Goal: Task Accomplishment & Management: Complete application form

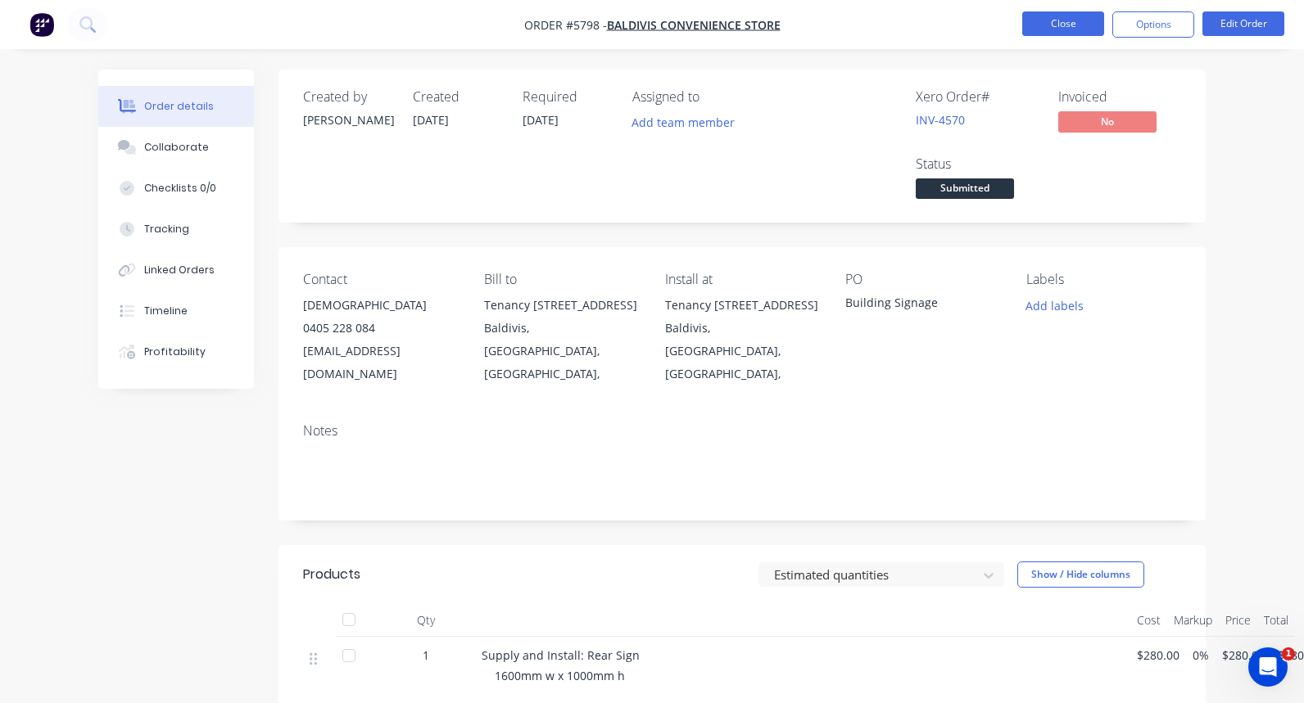
click at [1040, 27] on button "Close" at bounding box center [1063, 23] width 82 height 25
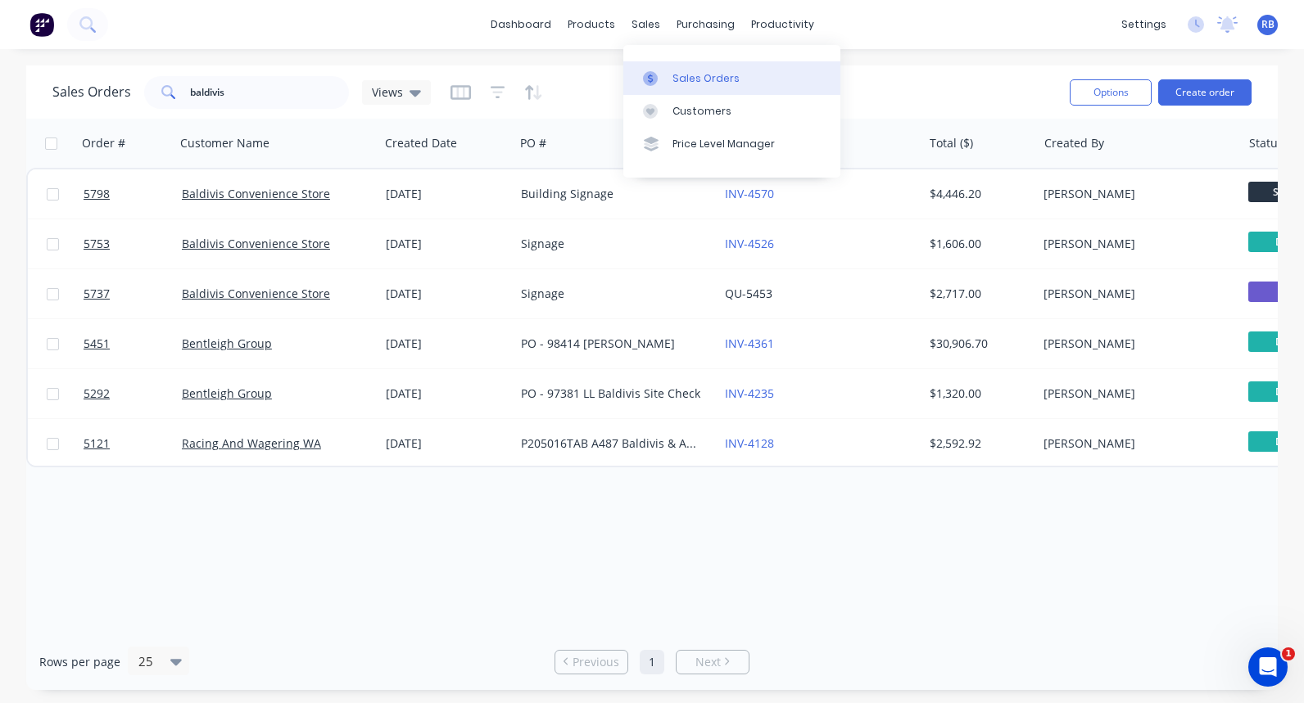
click at [685, 75] on div "Sales Orders" at bounding box center [705, 78] width 67 height 15
drag, startPoint x: 270, startPoint y: 96, endPoint x: 143, endPoint y: 91, distance: 127.0
click at [144, 91] on div "baldivis" at bounding box center [246, 92] width 205 height 33
type input "strata"
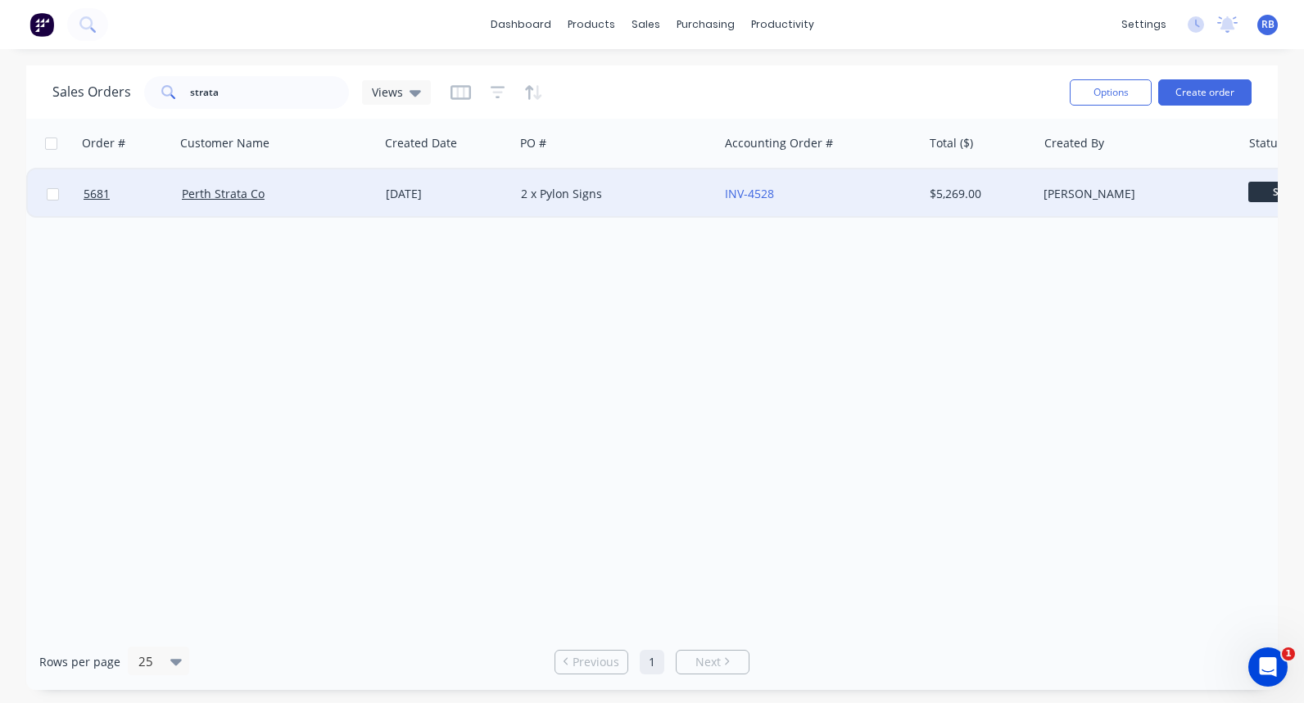
click at [301, 197] on div "Perth Strata Co" at bounding box center [273, 194] width 182 height 16
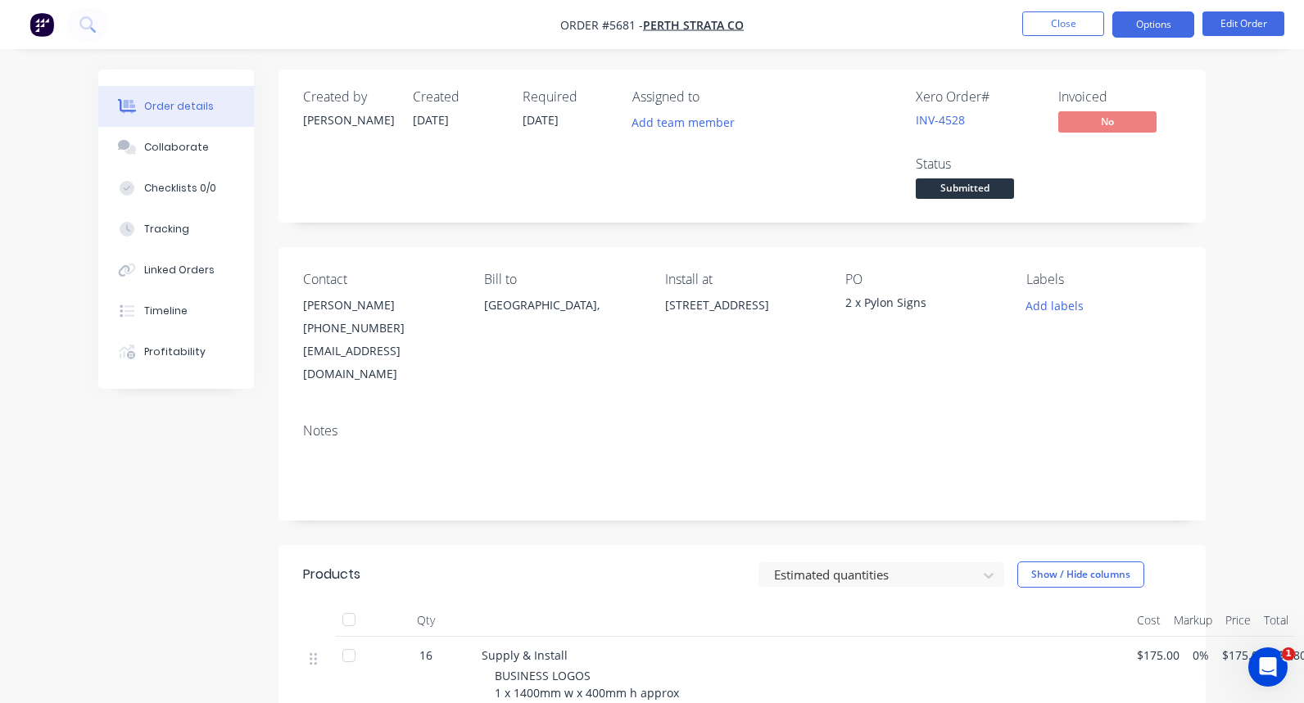
click at [1153, 25] on button "Options" at bounding box center [1153, 24] width 82 height 26
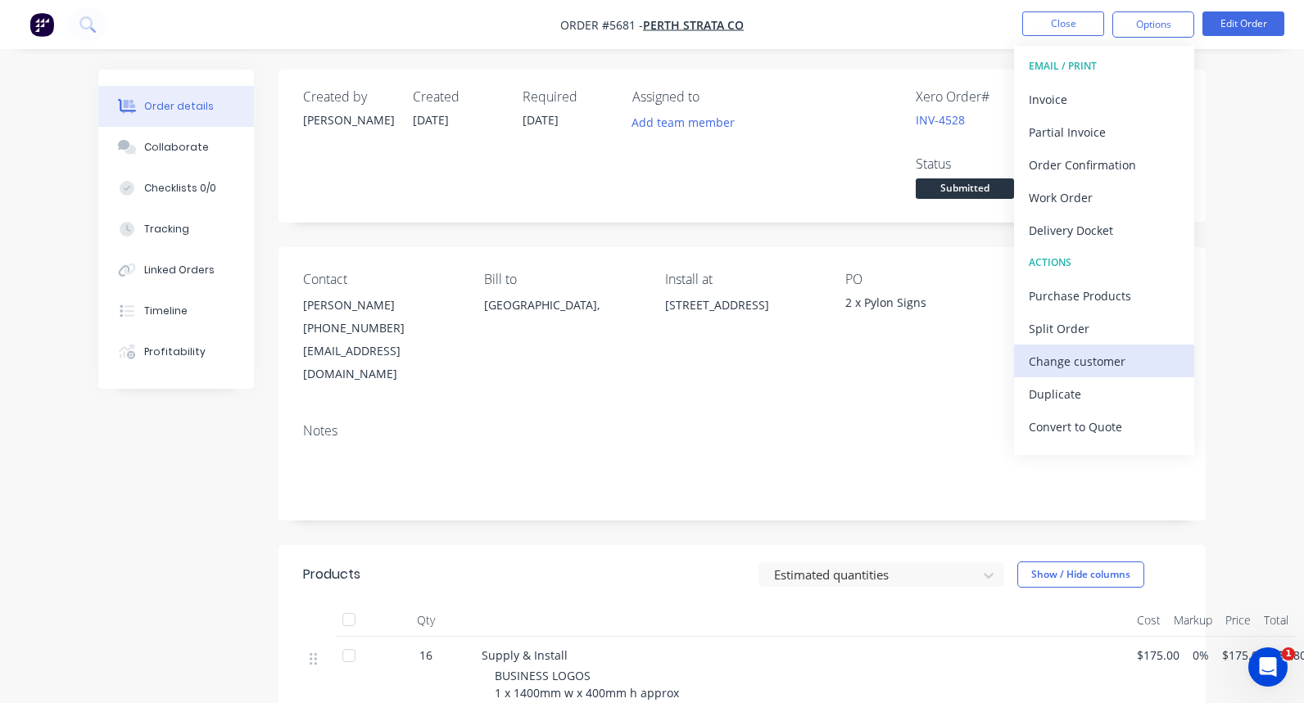
click at [1097, 359] on div "Change customer" at bounding box center [1103, 362] width 151 height 24
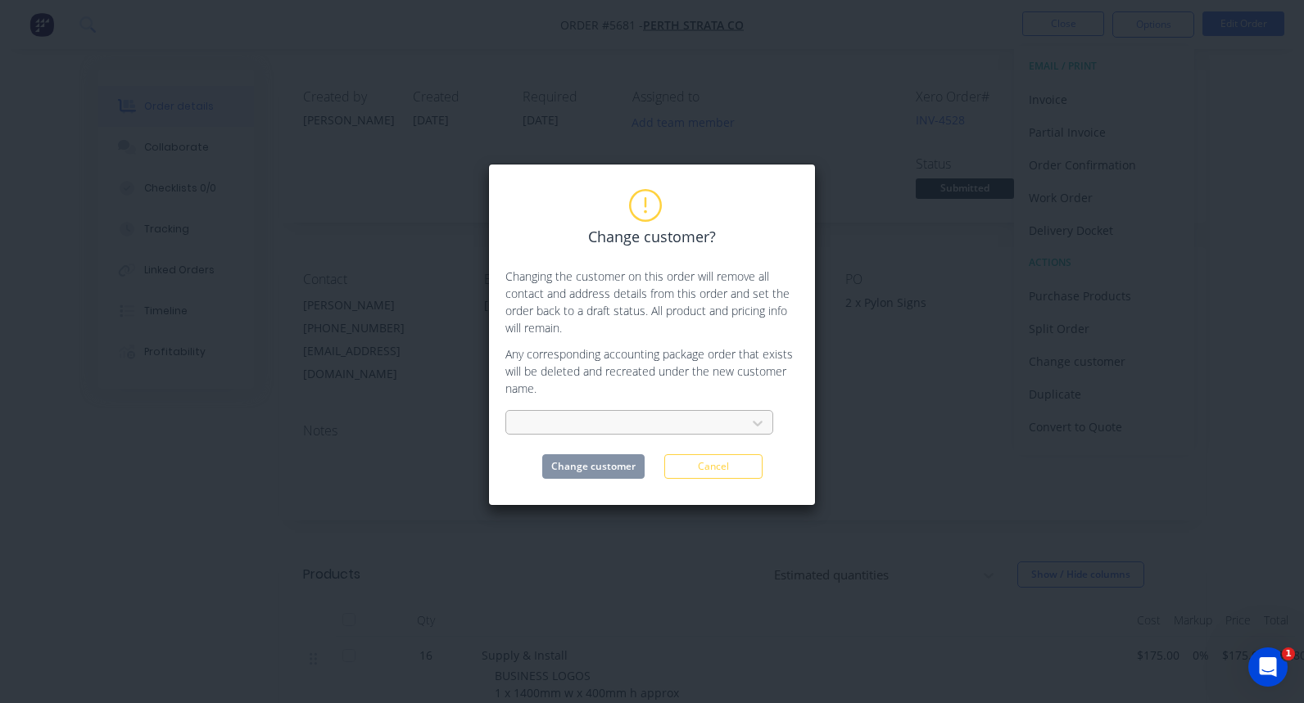
click at [594, 423] on div at bounding box center [628, 424] width 219 height 20
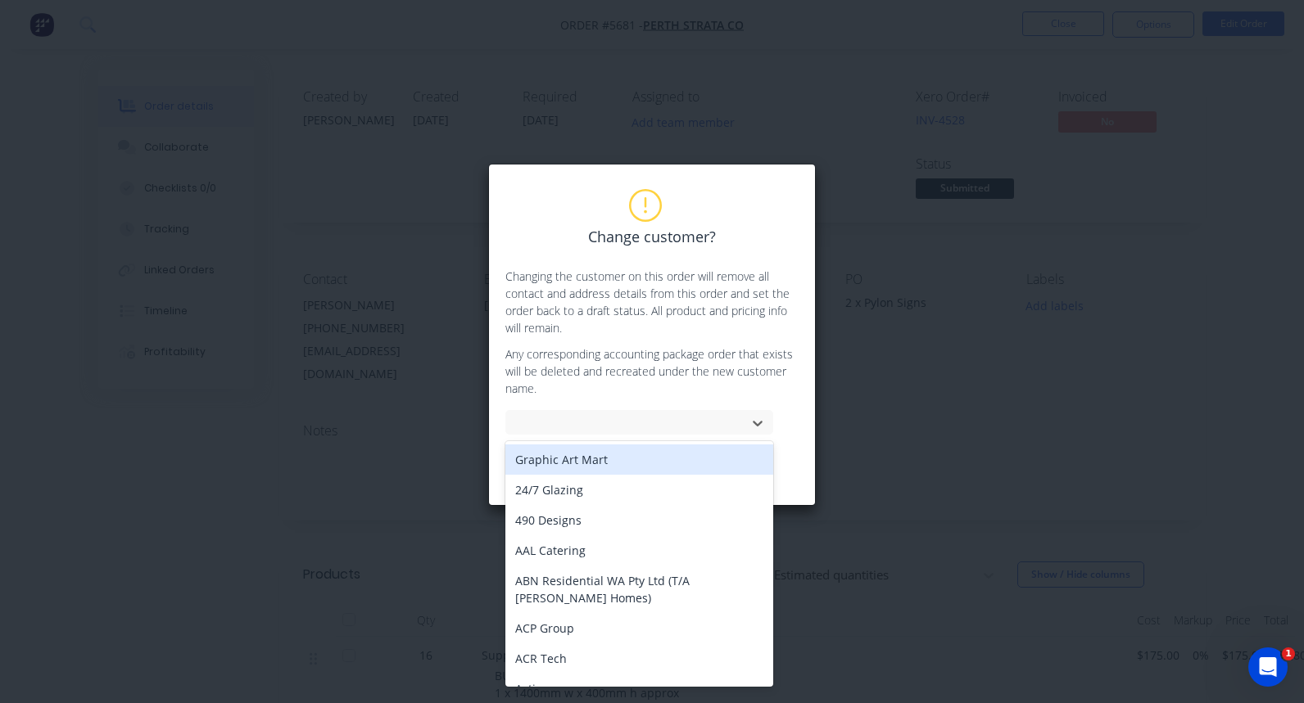
click at [802, 400] on div "Change customer? Changing the customer on this order will remove all contact an…" at bounding box center [652, 335] width 328 height 342
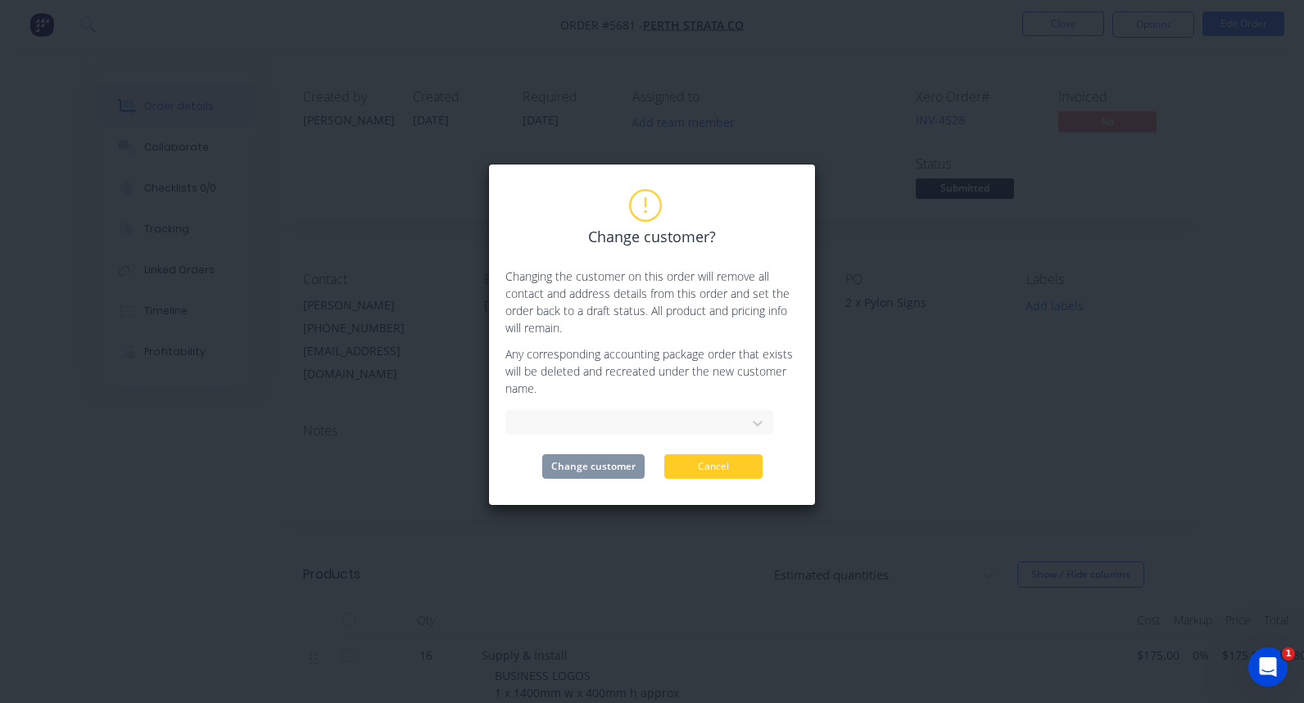
click at [737, 476] on button "Cancel" at bounding box center [713, 466] width 98 height 25
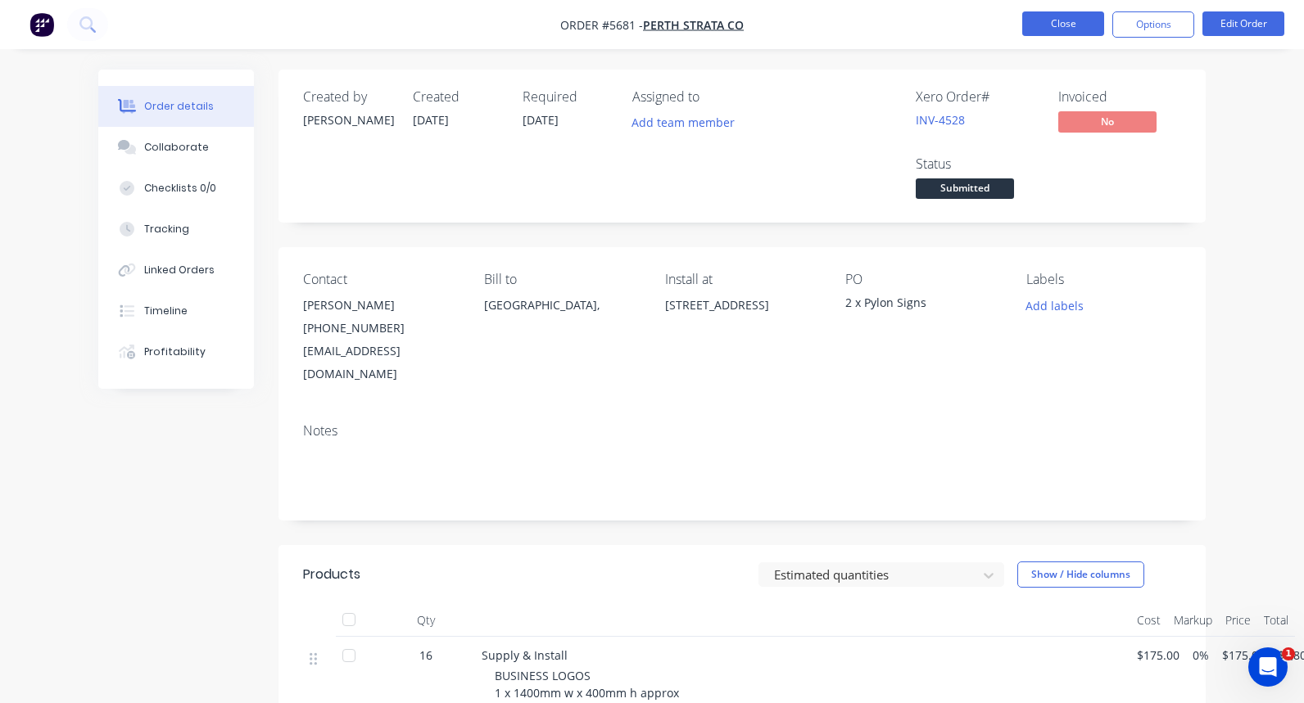
click at [1038, 22] on button "Close" at bounding box center [1063, 23] width 82 height 25
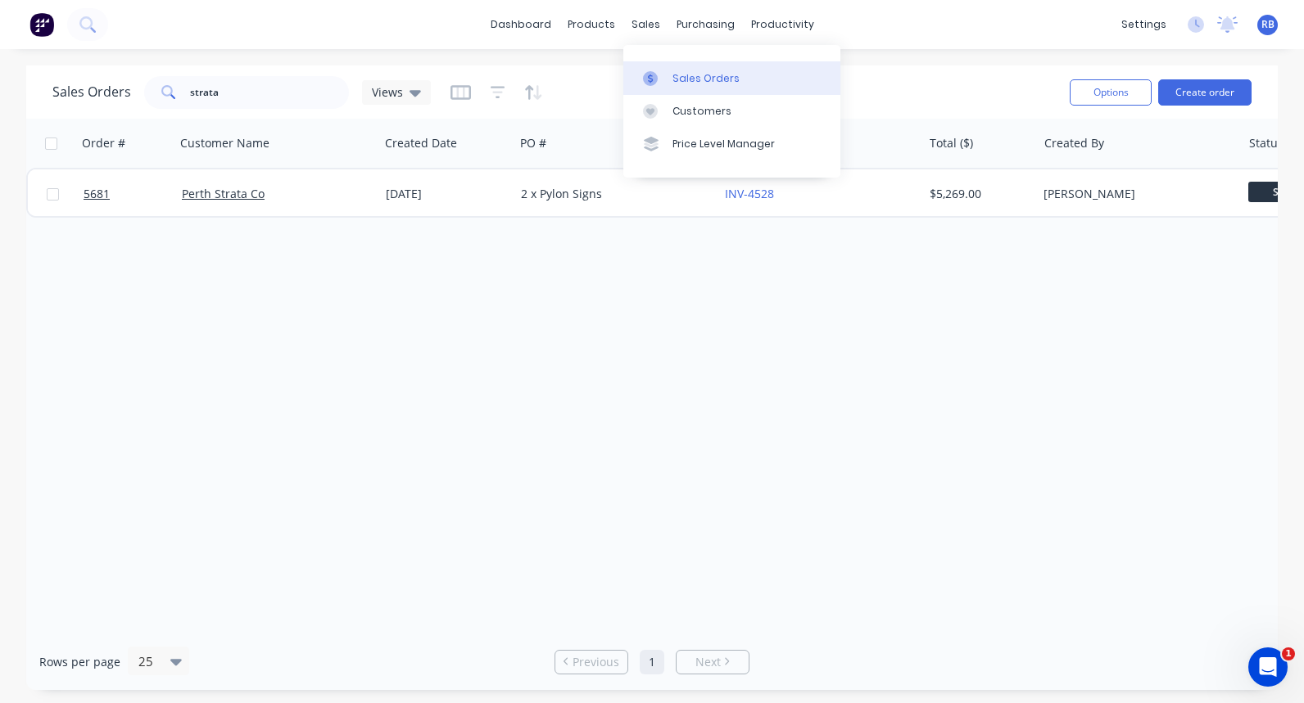
click at [684, 75] on div "Sales Orders" at bounding box center [705, 78] width 67 height 15
drag, startPoint x: 247, startPoint y: 94, endPoint x: 117, endPoint y: 94, distance: 130.2
click at [117, 94] on div "Sales Orders strata Views" at bounding box center [241, 92] width 378 height 33
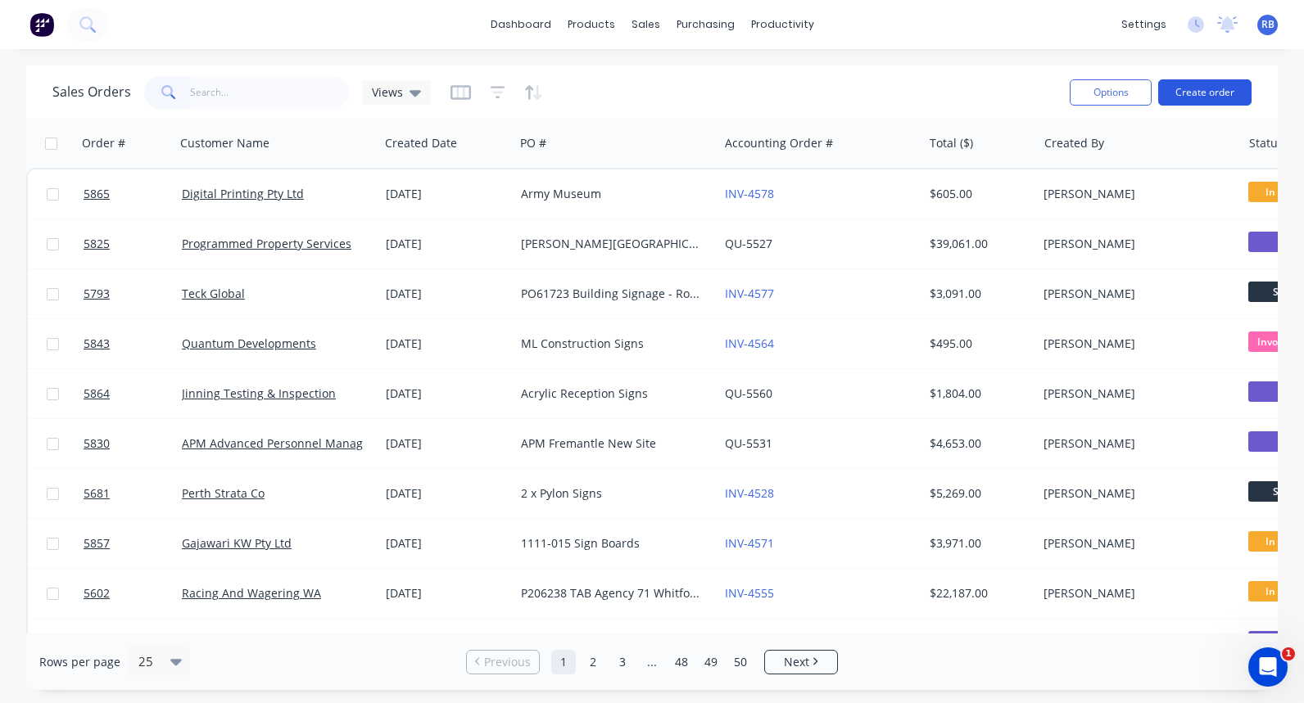
click at [1187, 92] on button "Create order" at bounding box center [1204, 92] width 93 height 26
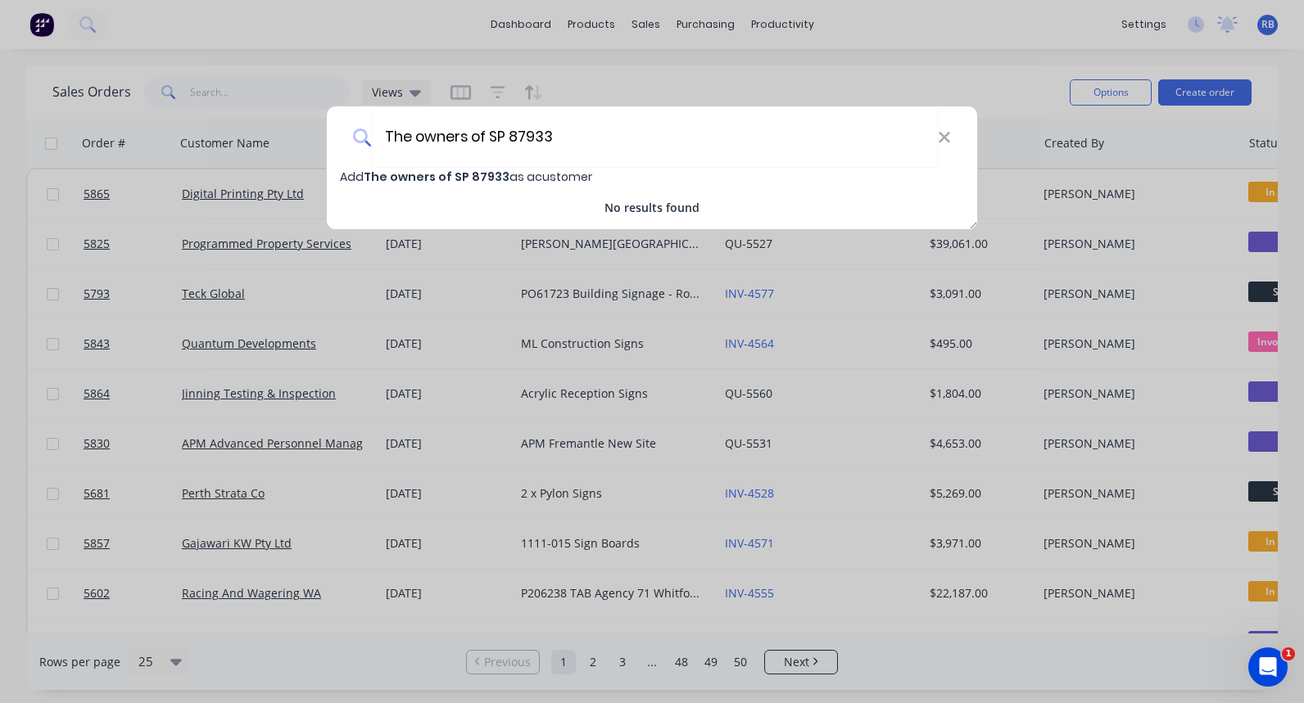
type input "The owners of SP 87933"
click at [491, 169] on span "The owners of SP 87933" at bounding box center [437, 177] width 146 height 16
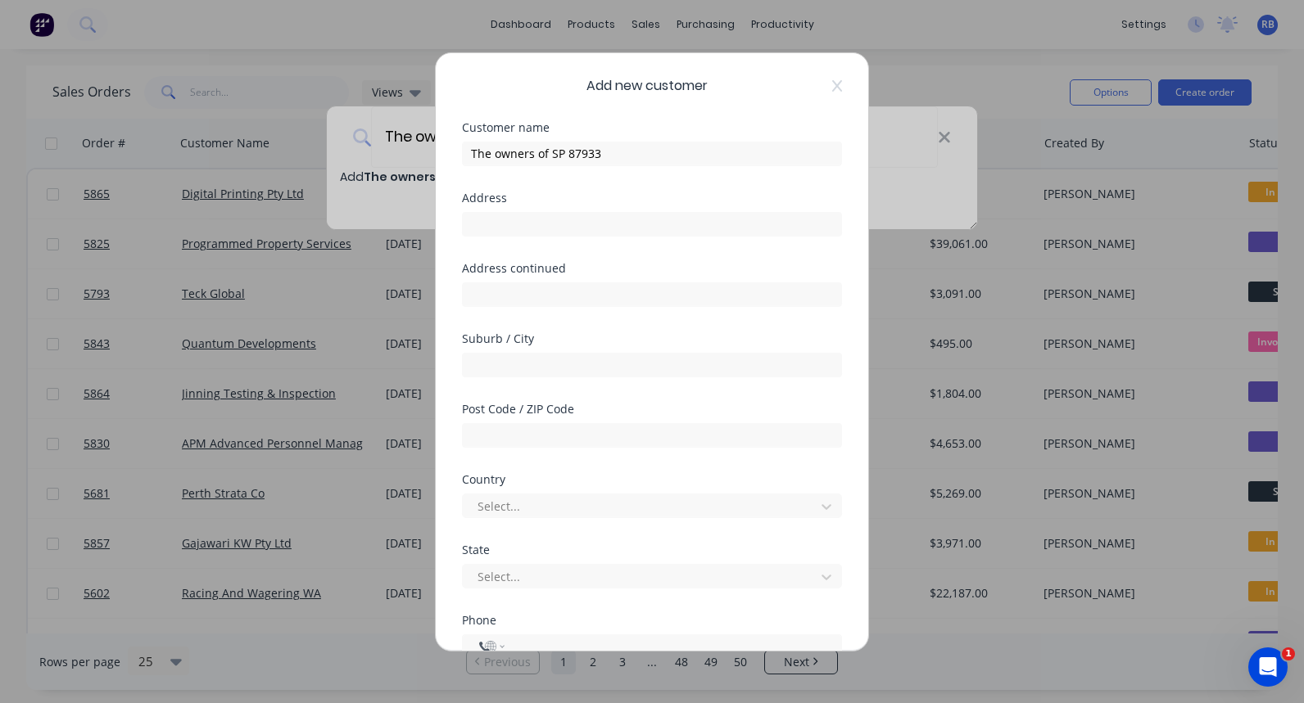
select select "AU"
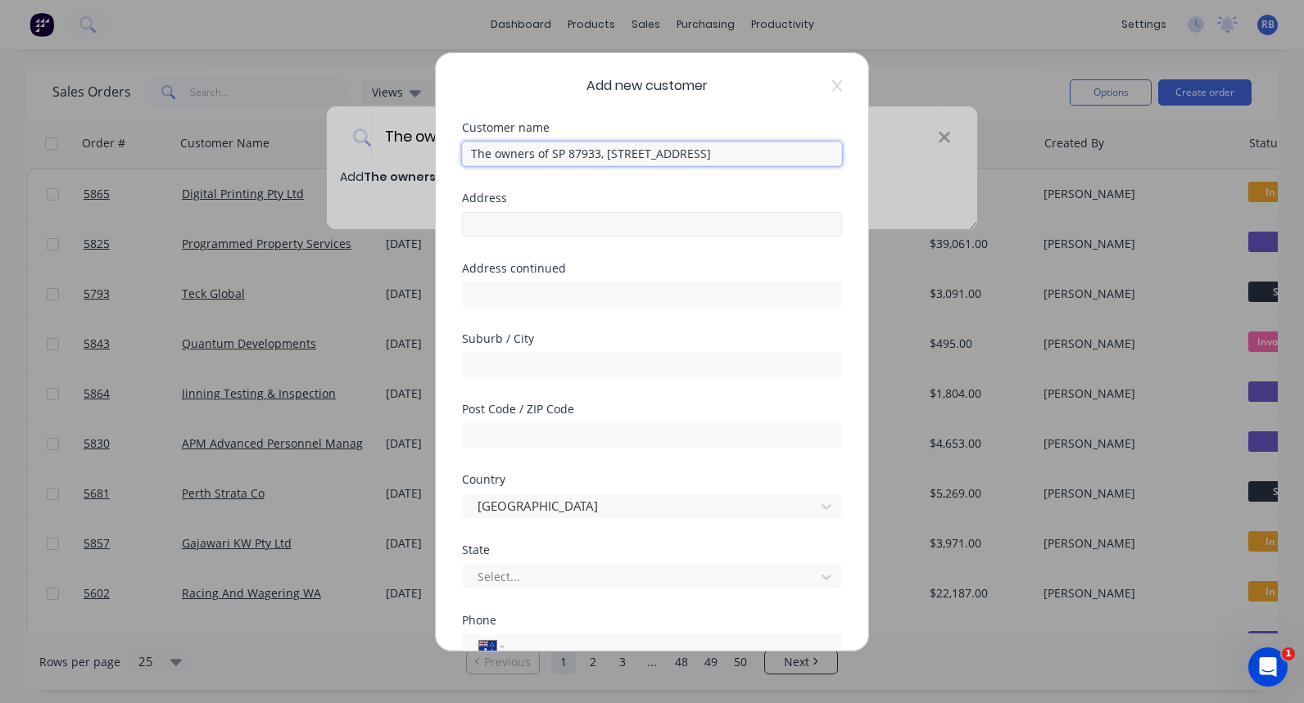
type input "The owners of SP 87933, [STREET_ADDRESS]"
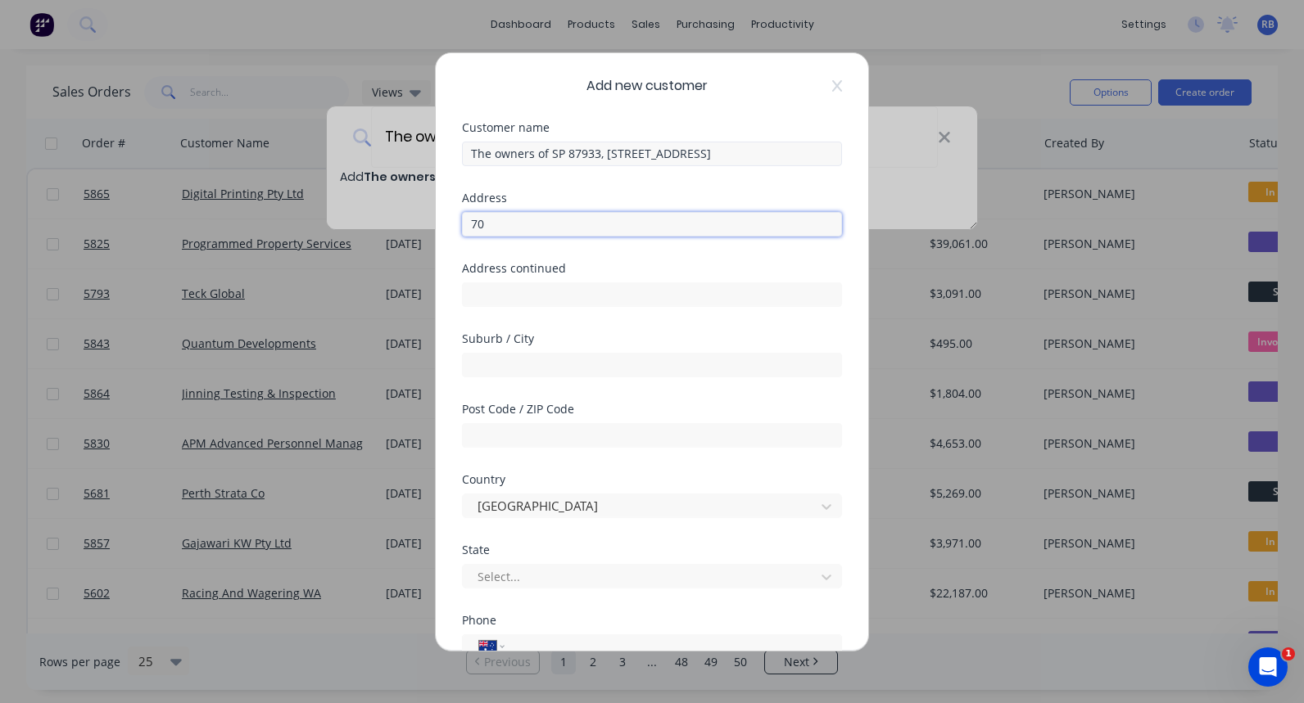
type input "70"
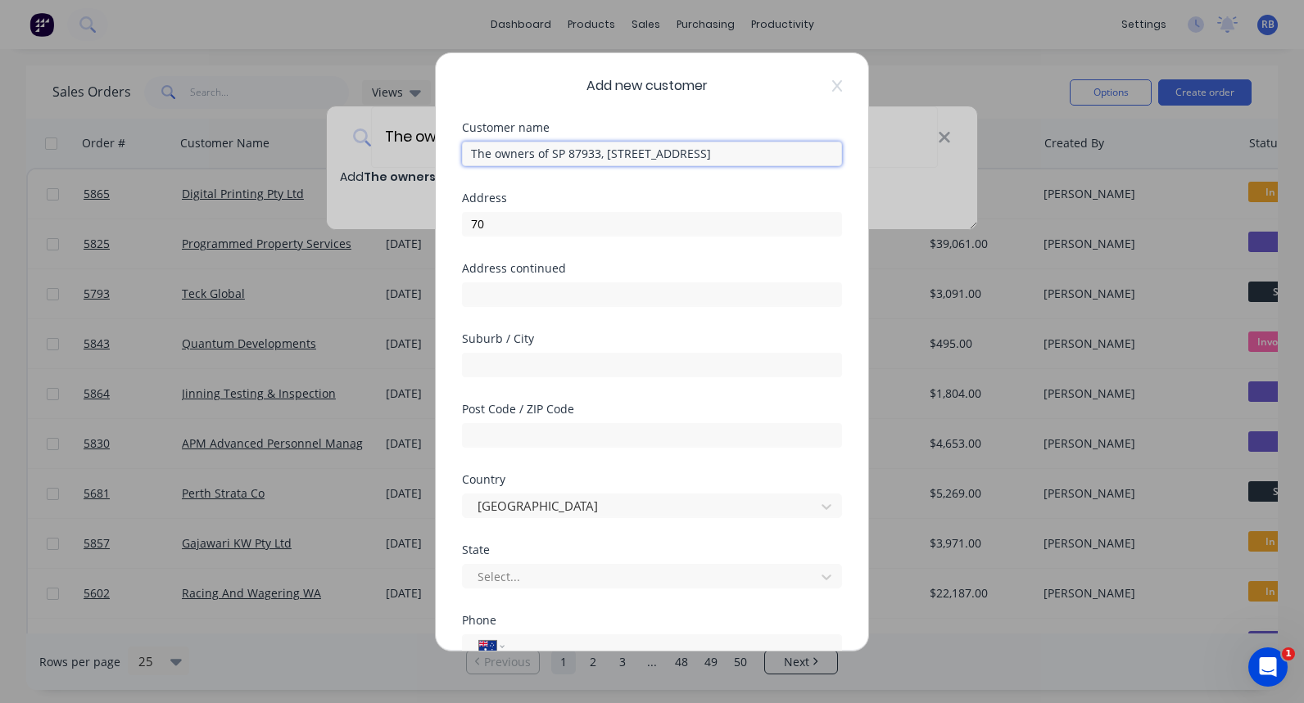
drag, startPoint x: 719, startPoint y: 153, endPoint x: 624, endPoint y: 156, distance: 95.0
click at [624, 156] on input "The owners of SP 87933, [STREET_ADDRESS]" at bounding box center [652, 153] width 380 height 25
type input "The owners of SP 87933"
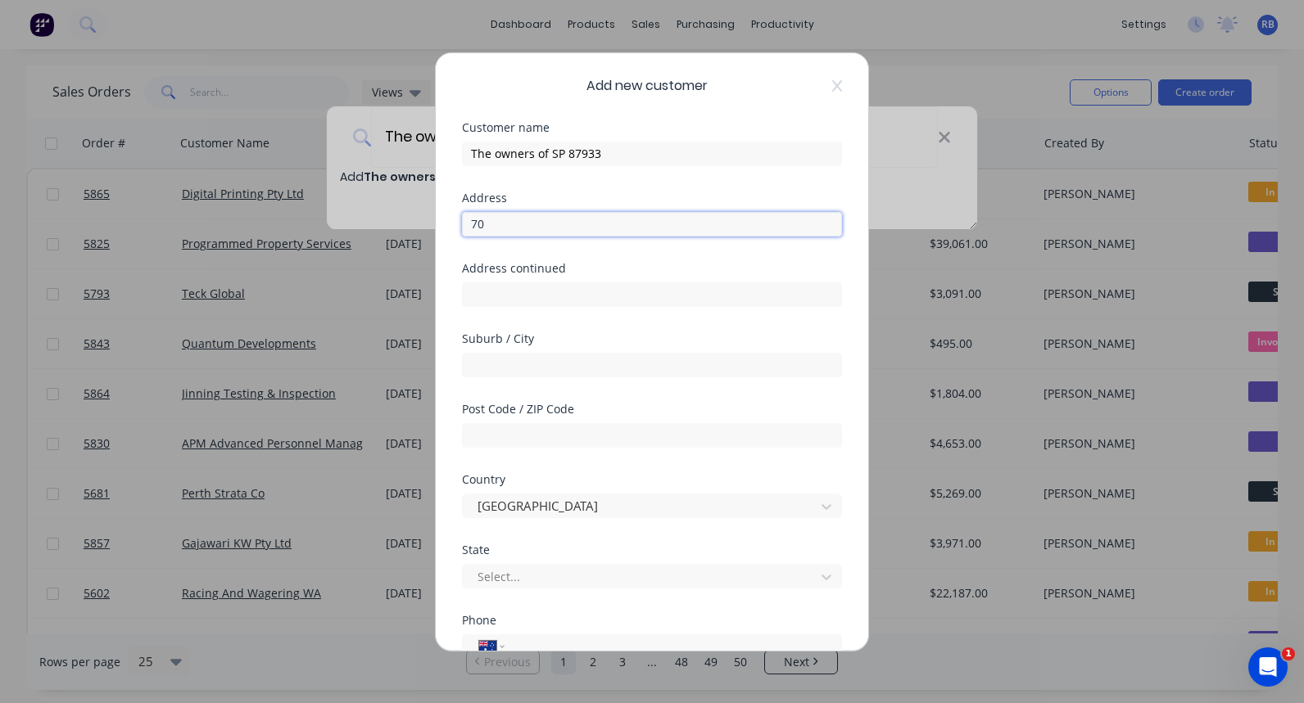
click at [561, 229] on input "70" at bounding box center [652, 223] width 380 height 25
paste input "corpius Road"
click at [490, 224] on input "[STREET_ADDRESS]" at bounding box center [652, 223] width 380 height 25
type input "[STREET_ADDRESS]"
type input "Wattlup"
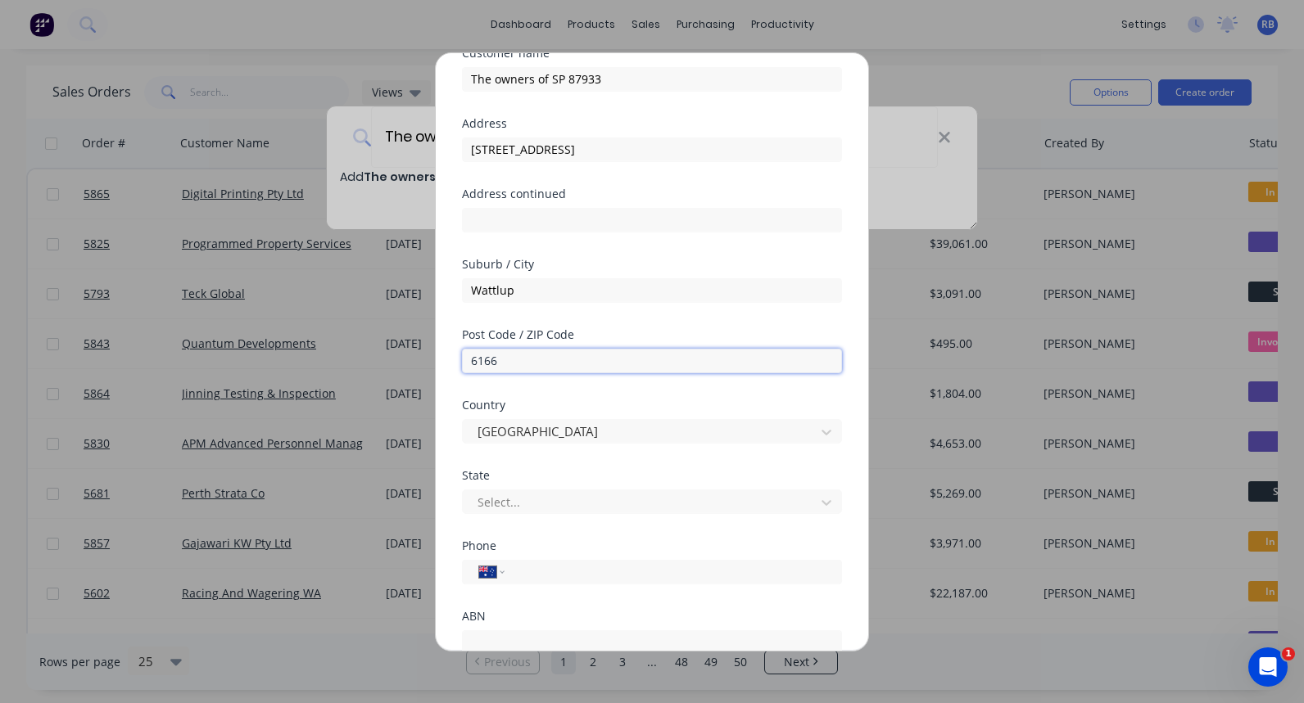
scroll to position [137, 0]
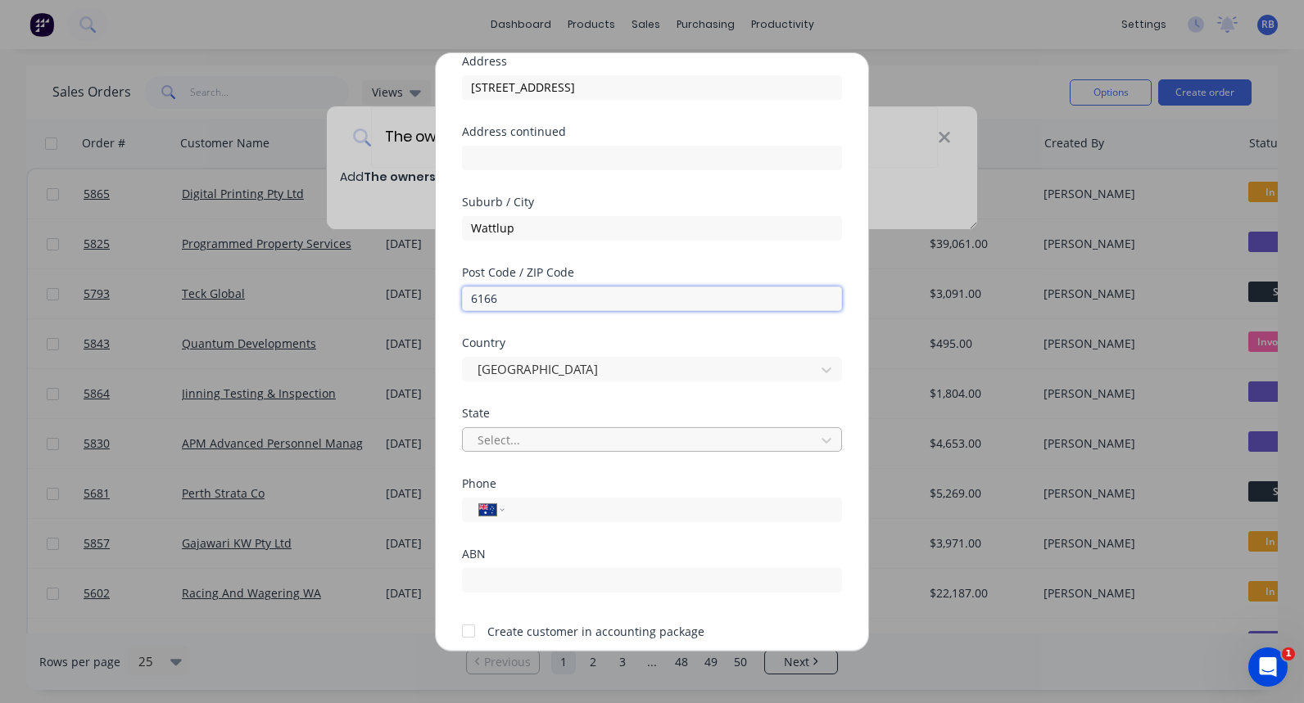
type input "6166"
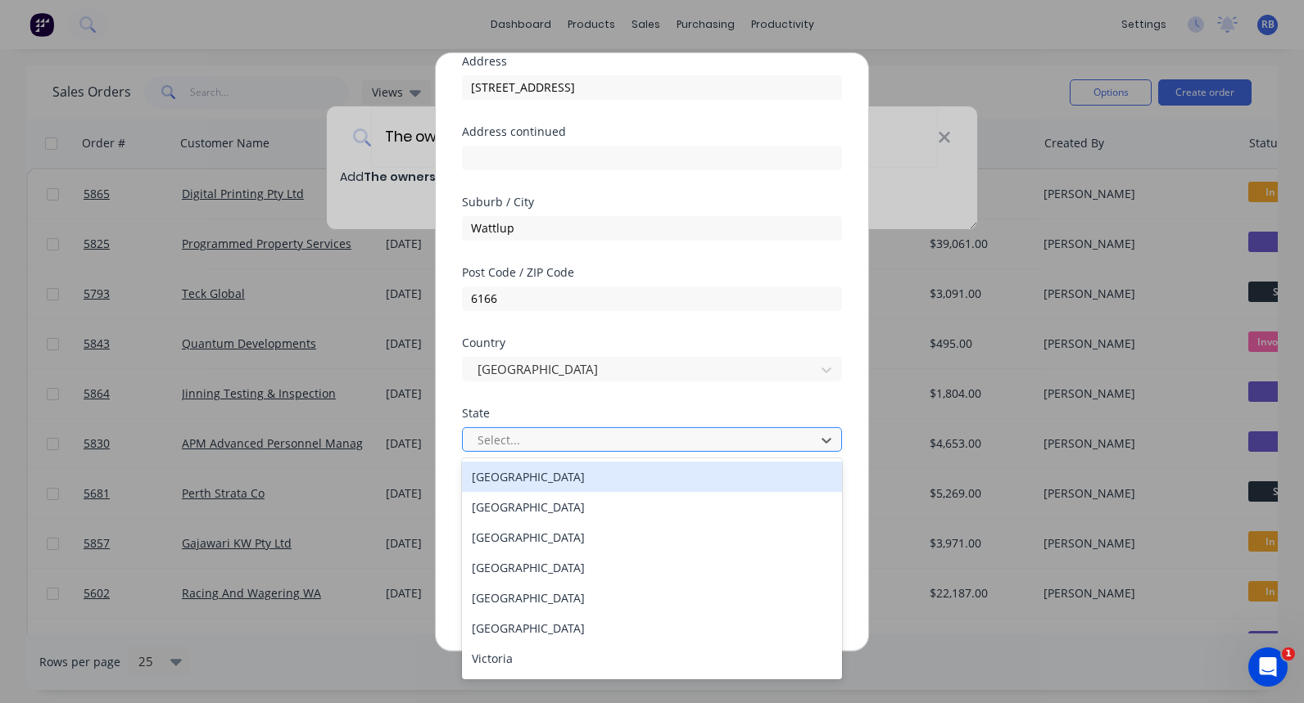
click at [506, 438] on div "Select..." at bounding box center [641, 440] width 328 height 17
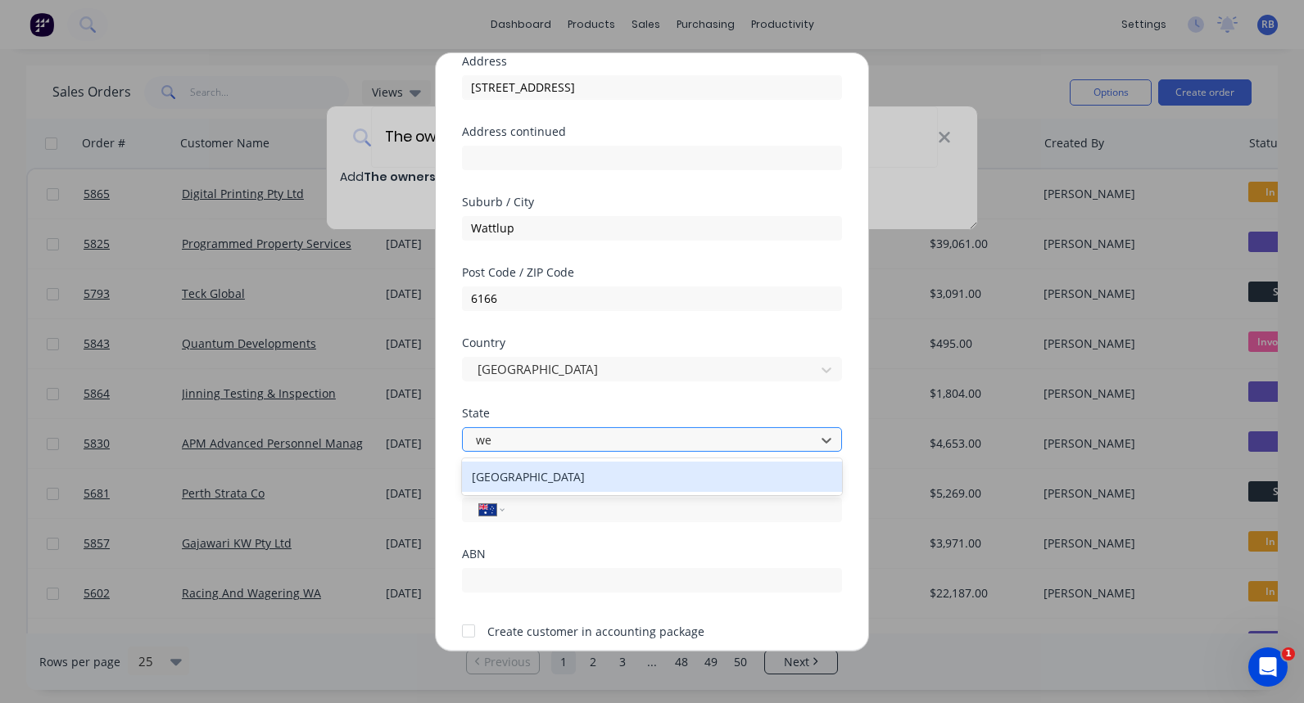
type input "[PERSON_NAME]"
click at [509, 479] on div "[GEOGRAPHIC_DATA]" at bounding box center [652, 477] width 380 height 30
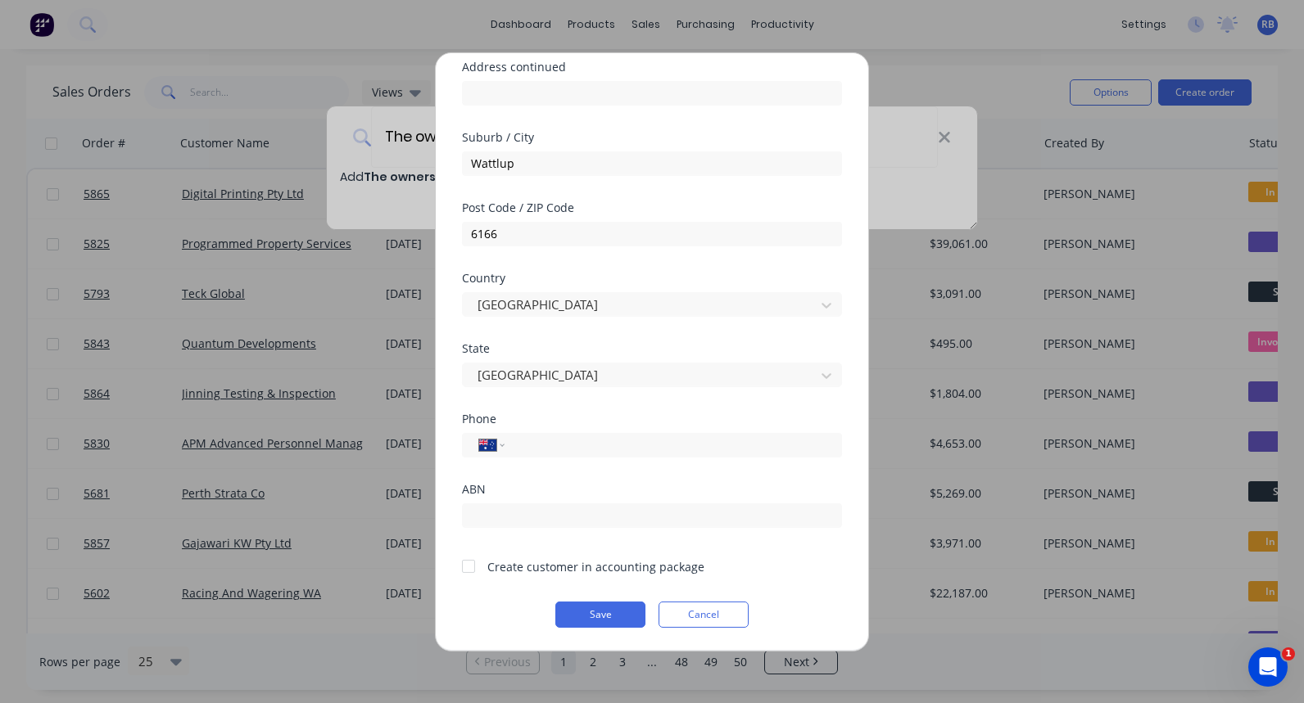
scroll to position [201, 0]
click at [465, 565] on div at bounding box center [468, 566] width 33 height 33
click at [599, 617] on button "Save" at bounding box center [600, 614] width 90 height 26
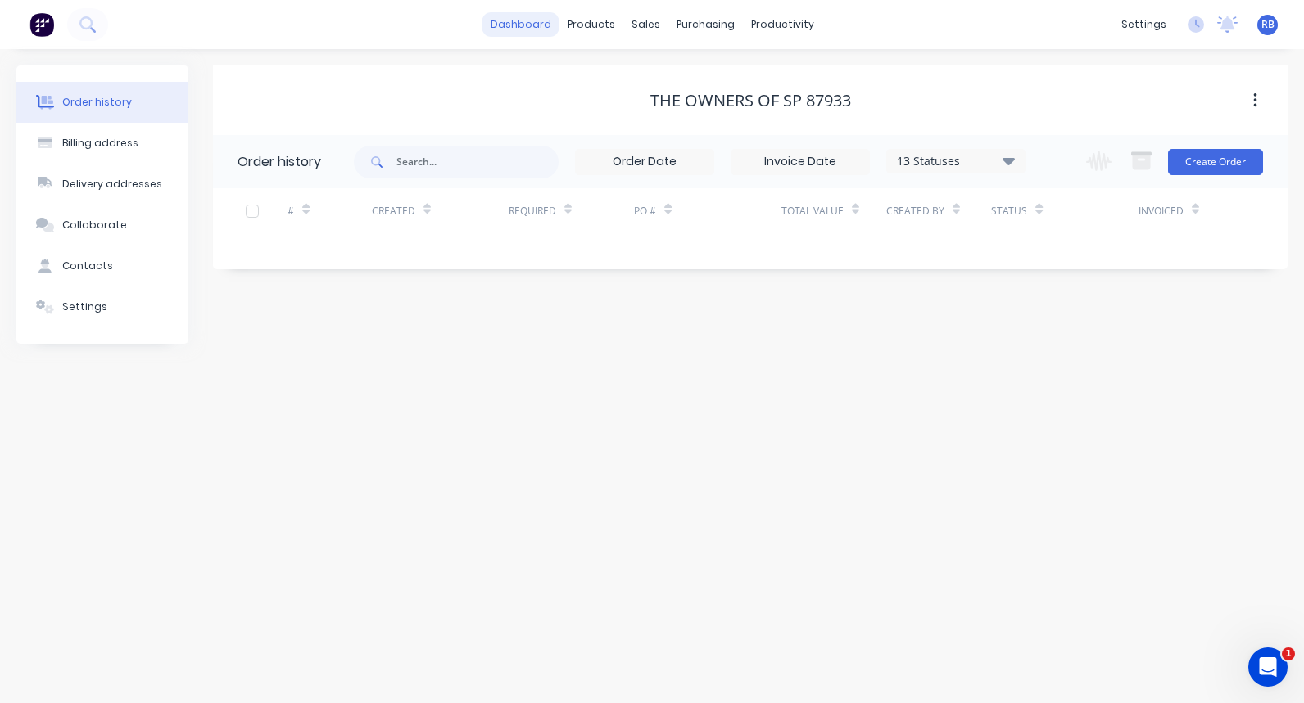
click at [518, 27] on link "dashboard" at bounding box center [520, 24] width 77 height 25
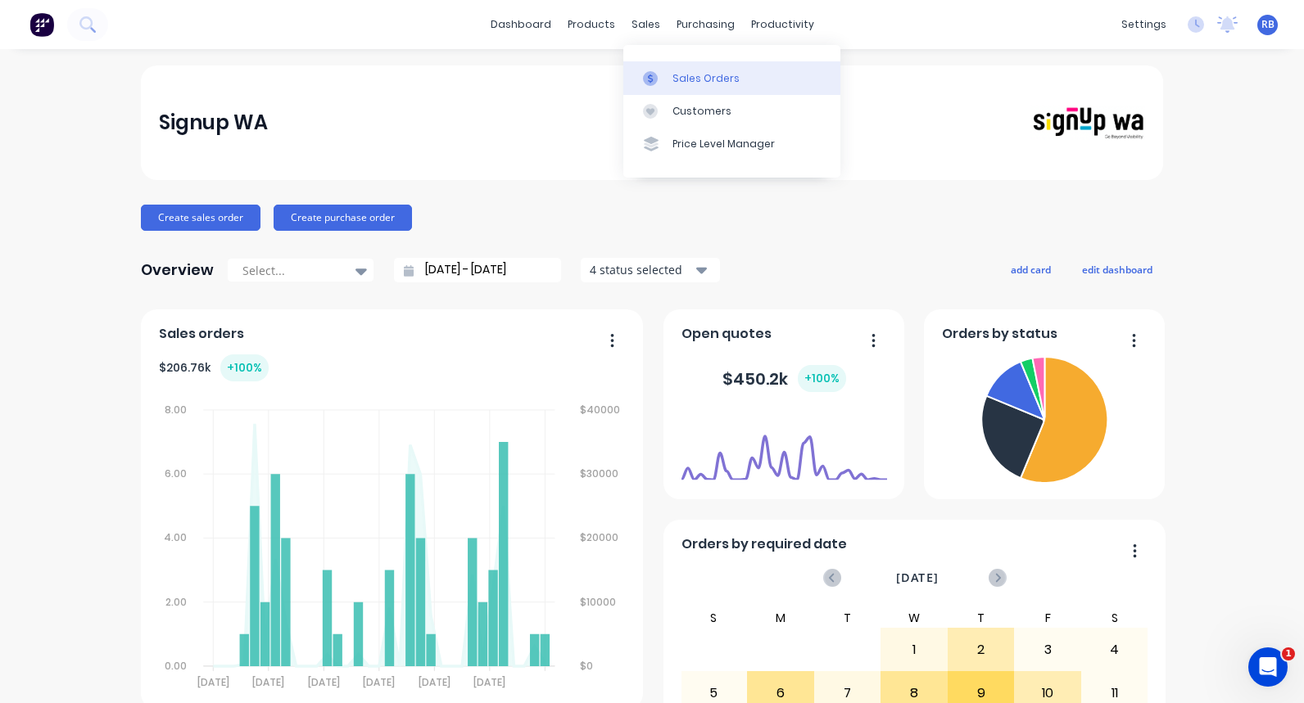
click at [671, 68] on link "Sales Orders" at bounding box center [731, 77] width 217 height 33
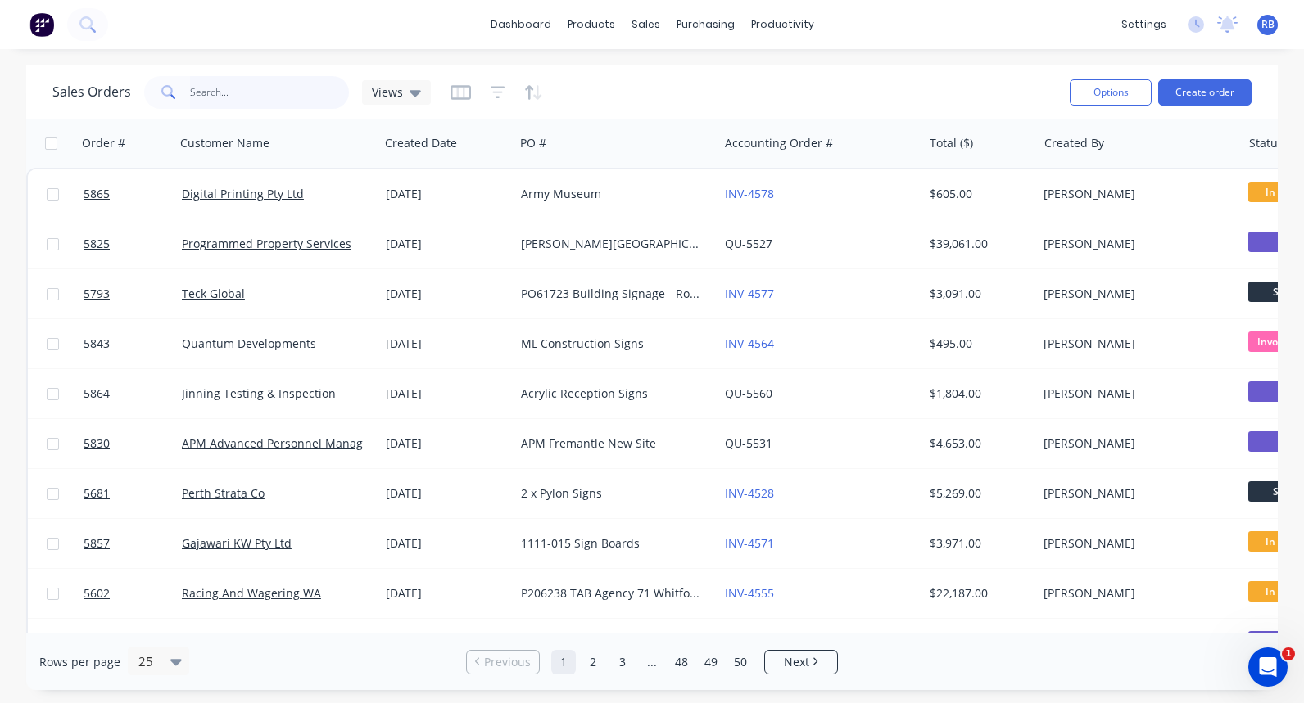
click at [273, 104] on input "text" at bounding box center [270, 92] width 160 height 33
type input "strata"
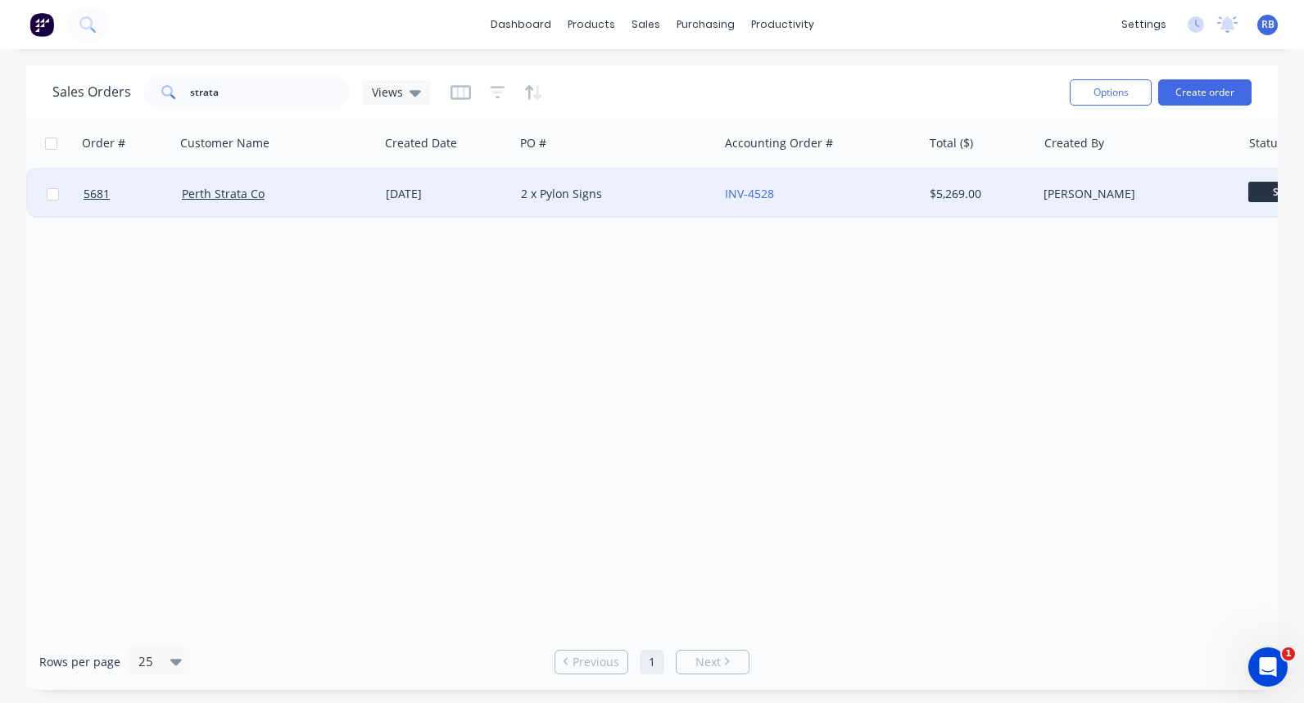
click at [328, 189] on div "Perth Strata Co" at bounding box center [273, 194] width 182 height 16
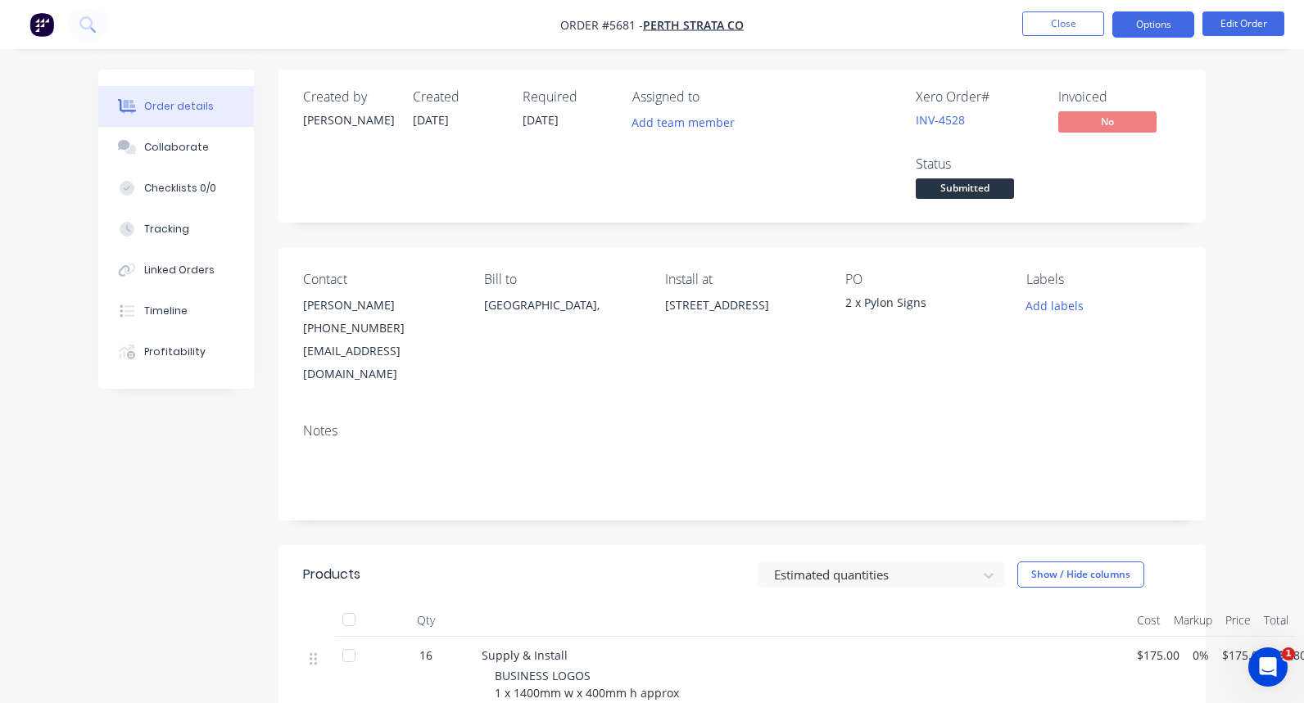
click at [1157, 28] on button "Options" at bounding box center [1153, 24] width 82 height 26
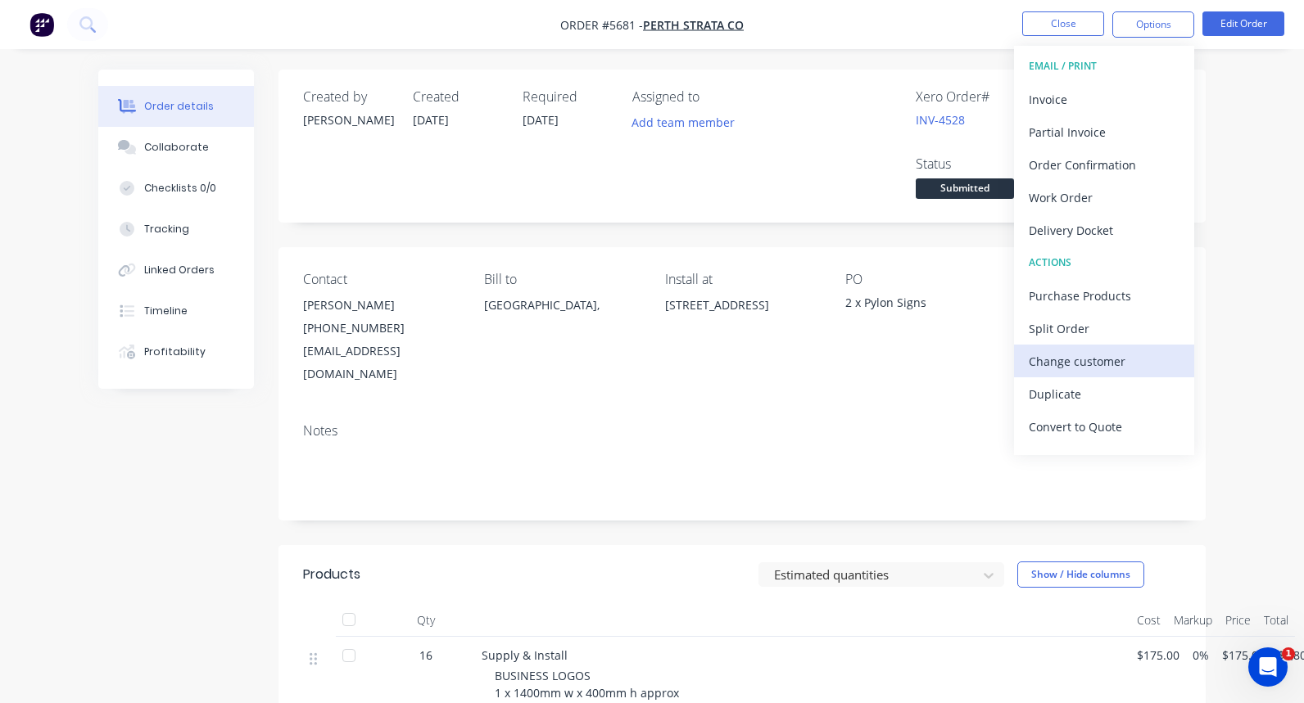
click at [1083, 360] on div "Change customer" at bounding box center [1103, 362] width 151 height 24
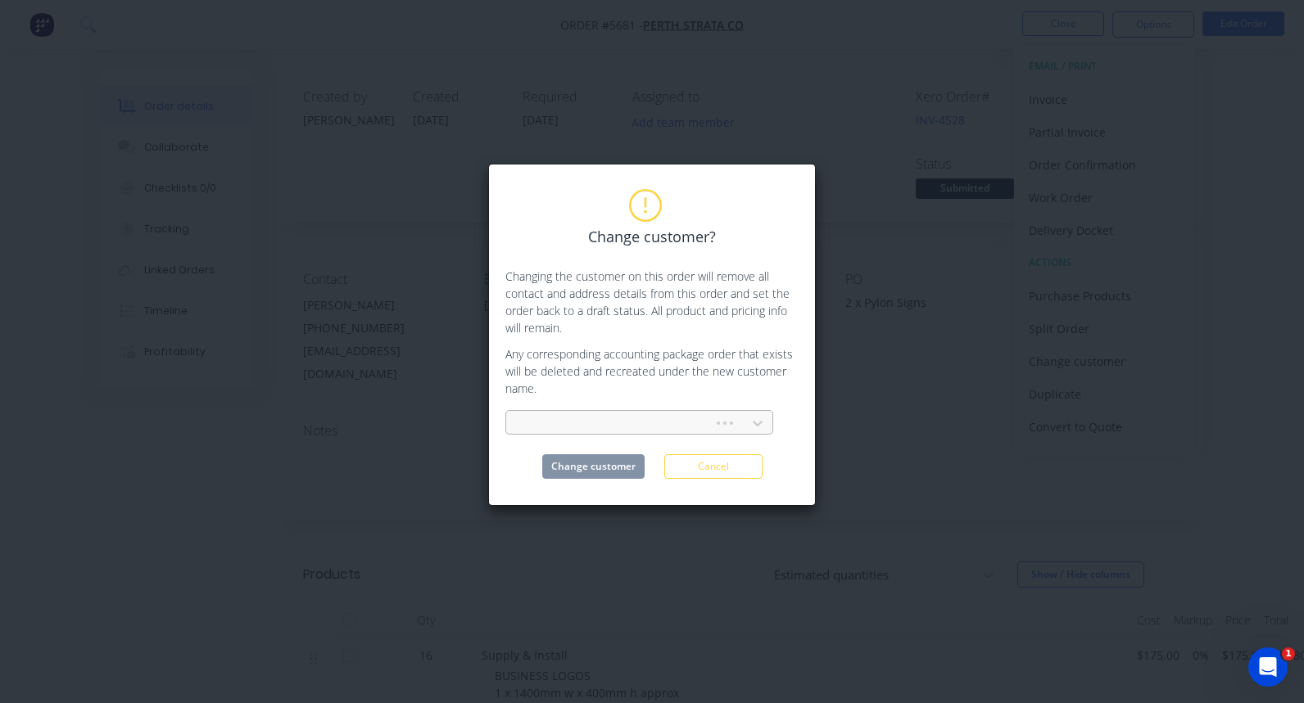
click at [600, 426] on div at bounding box center [612, 424] width 186 height 20
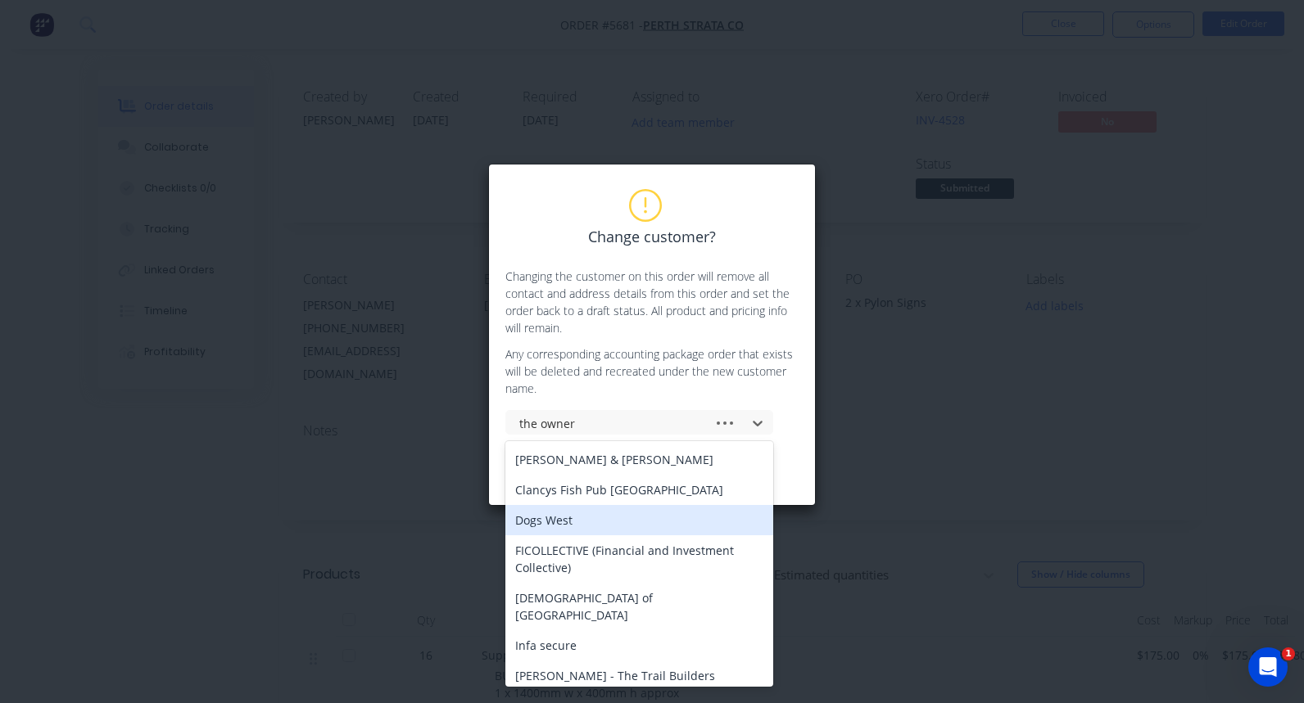
type input "the owners"
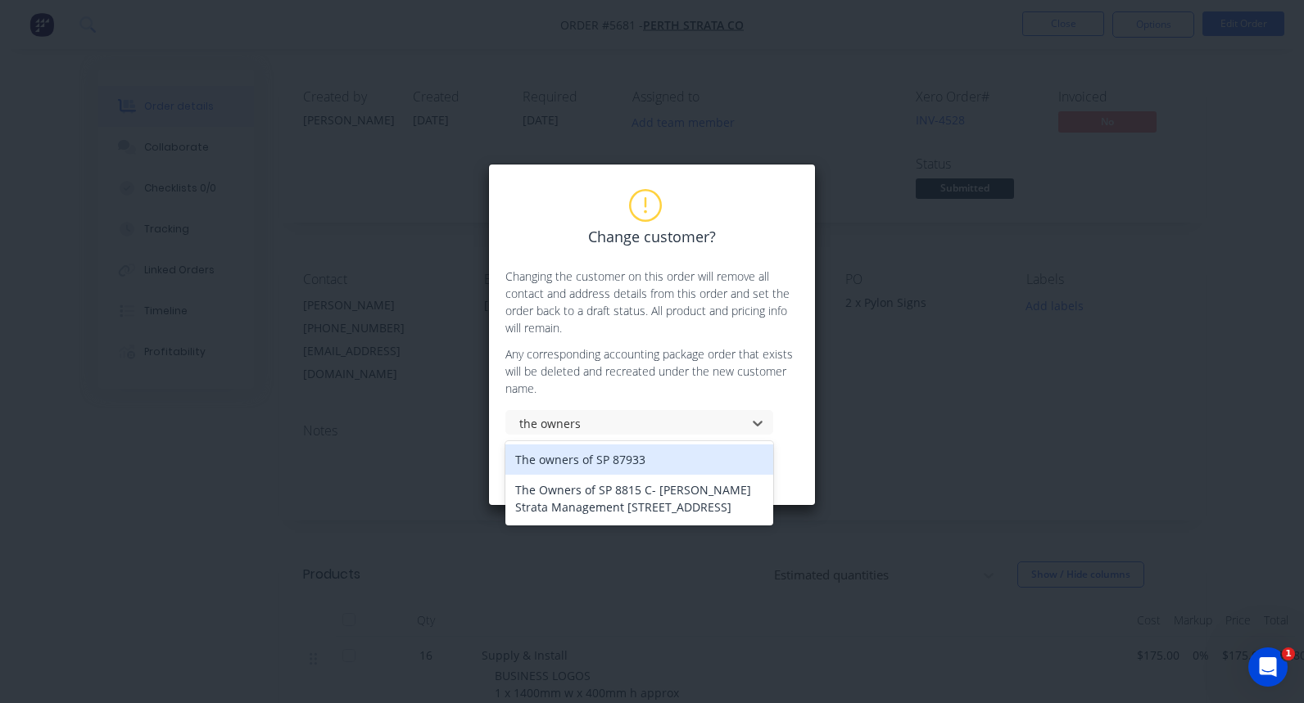
click at [617, 463] on div "The owners of SP 87933" at bounding box center [639, 460] width 268 height 30
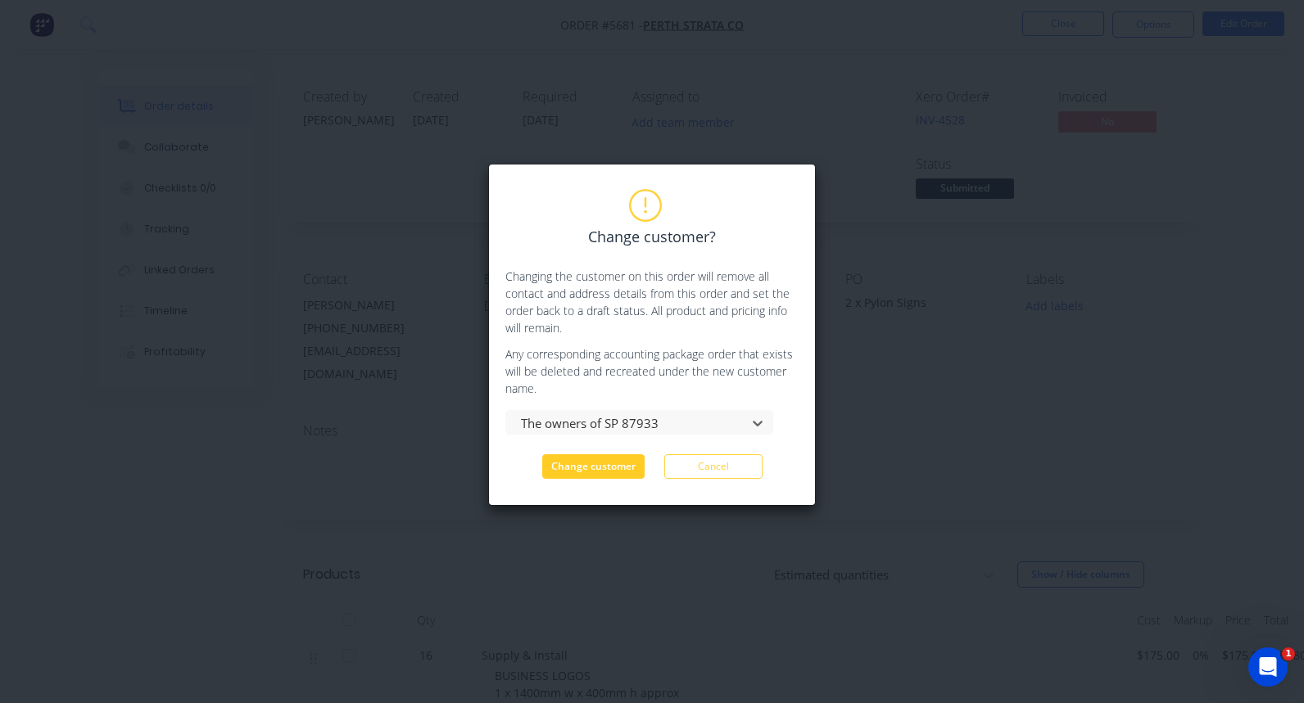
click at [604, 463] on button "Change customer" at bounding box center [593, 466] width 102 height 25
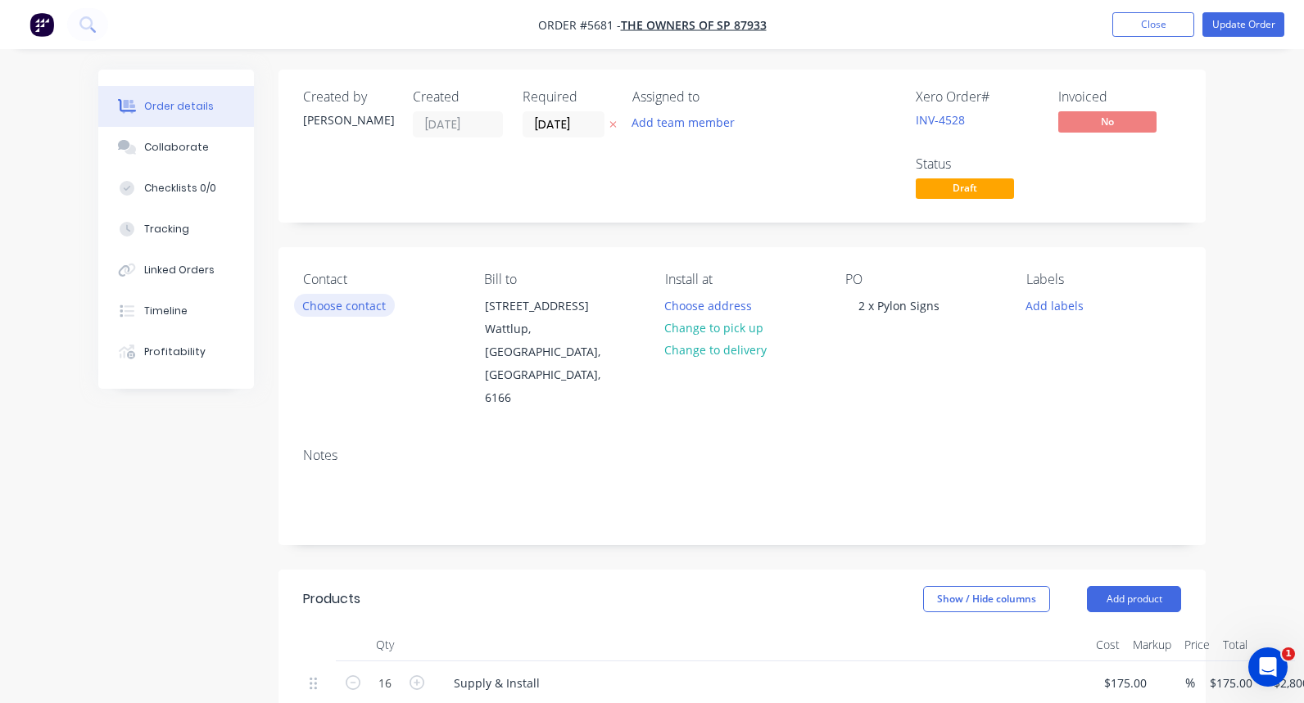
click at [318, 301] on button "Choose contact" at bounding box center [344, 305] width 101 height 22
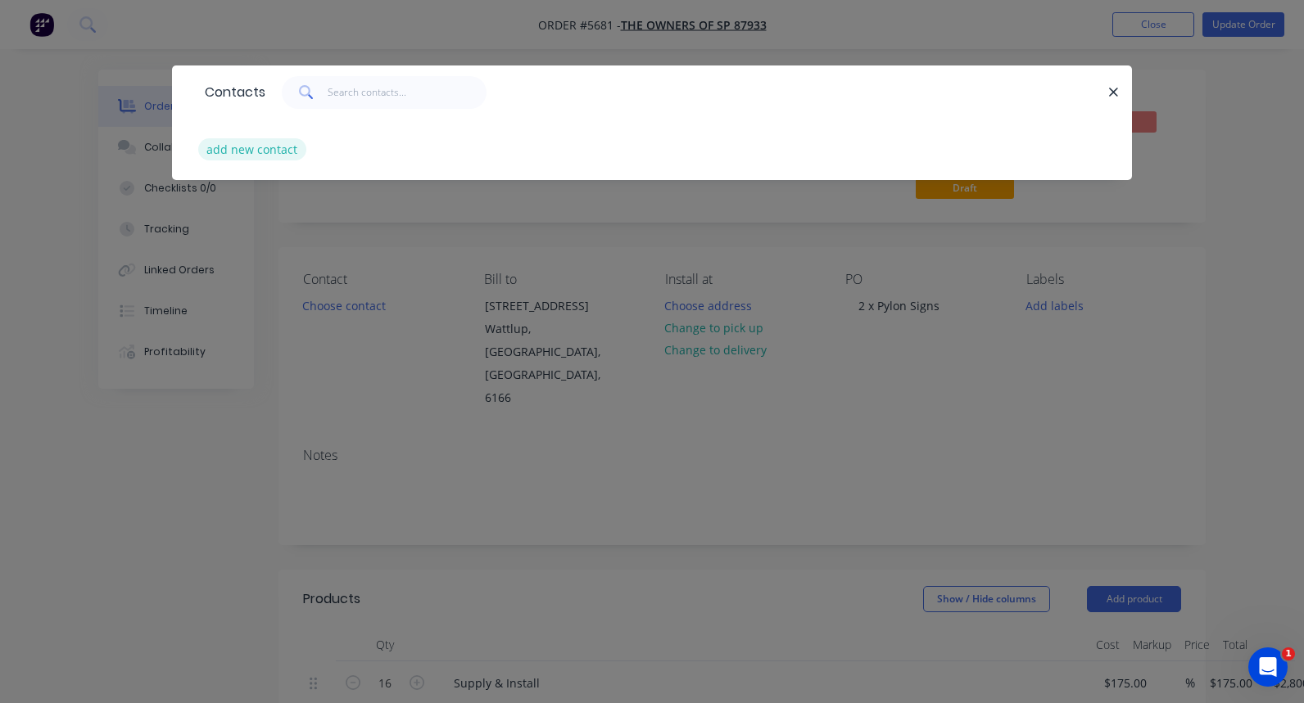
click at [251, 153] on button "add new contact" at bounding box center [252, 149] width 108 height 22
select select "AU"
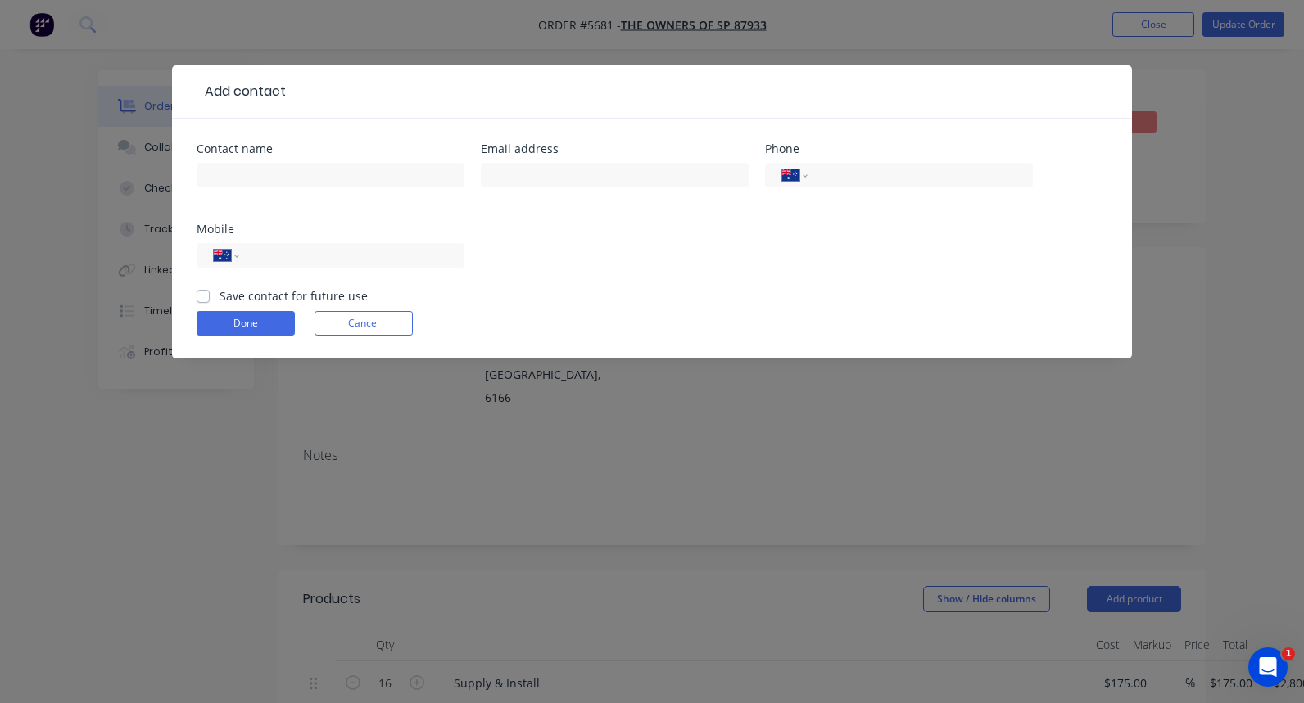
click at [254, 160] on div at bounding box center [331, 183] width 268 height 48
type input "[PERSON_NAME]"
paste input "[EMAIL_ADDRESS][DOMAIN_NAME]"
type input "[EMAIL_ADDRESS][DOMAIN_NAME]"
click at [219, 297] on label "Save contact for future use" at bounding box center [293, 295] width 148 height 17
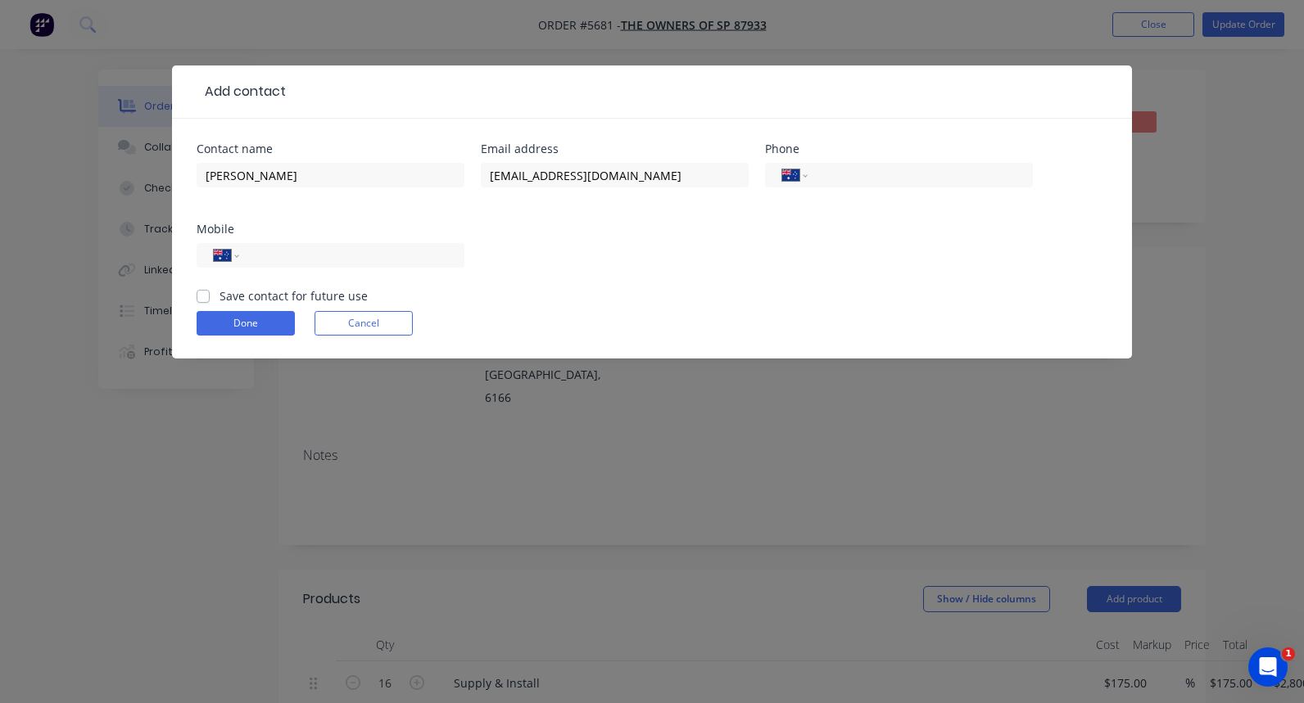
click at [203, 297] on input "Save contact for future use" at bounding box center [203, 295] width 13 height 16
checkbox input "true"
click at [217, 314] on button "Done" at bounding box center [246, 323] width 98 height 25
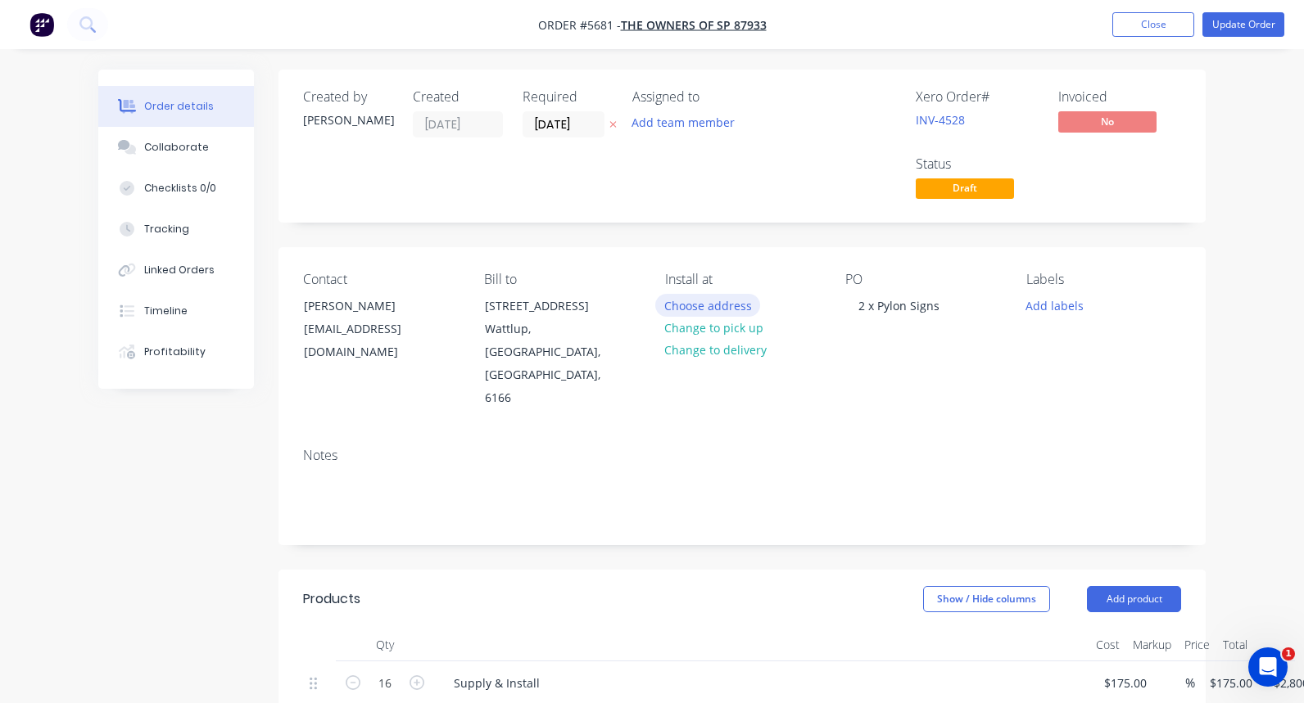
click at [698, 302] on button "Choose address" at bounding box center [707, 305] width 105 height 22
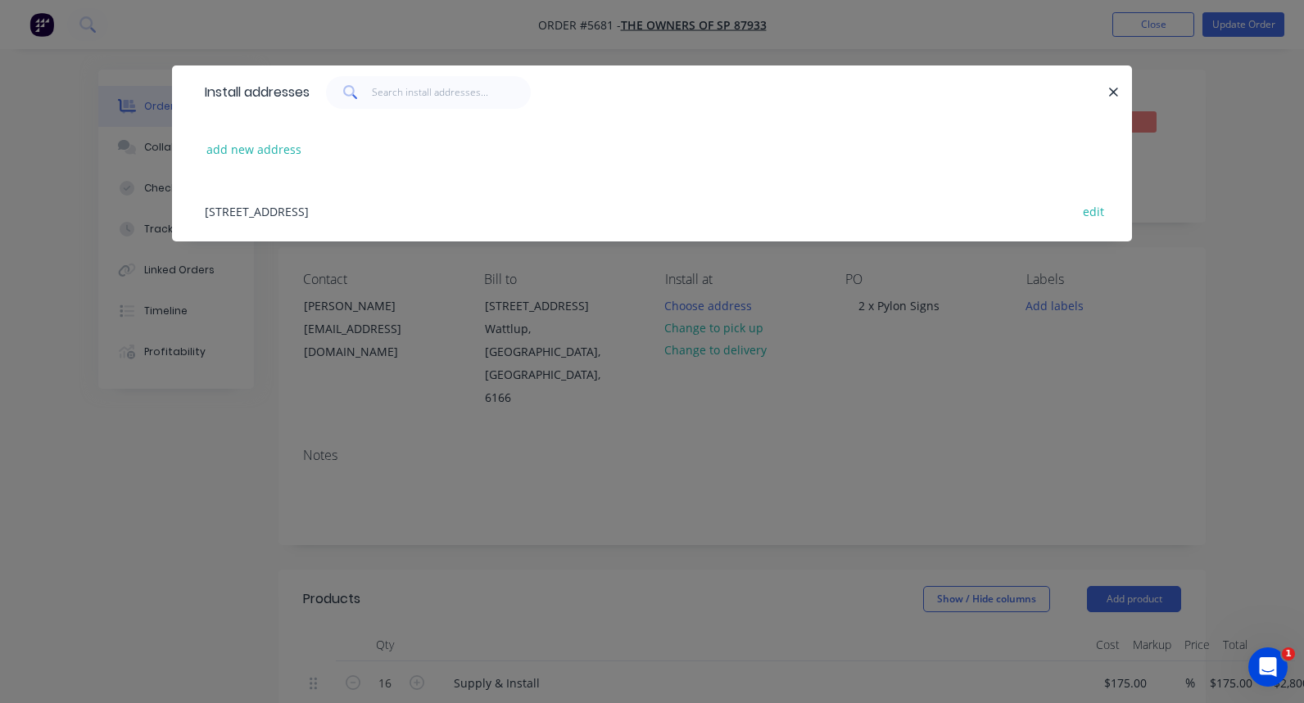
click at [240, 211] on div "[STREET_ADDRESS] edit" at bounding box center [652, 210] width 911 height 61
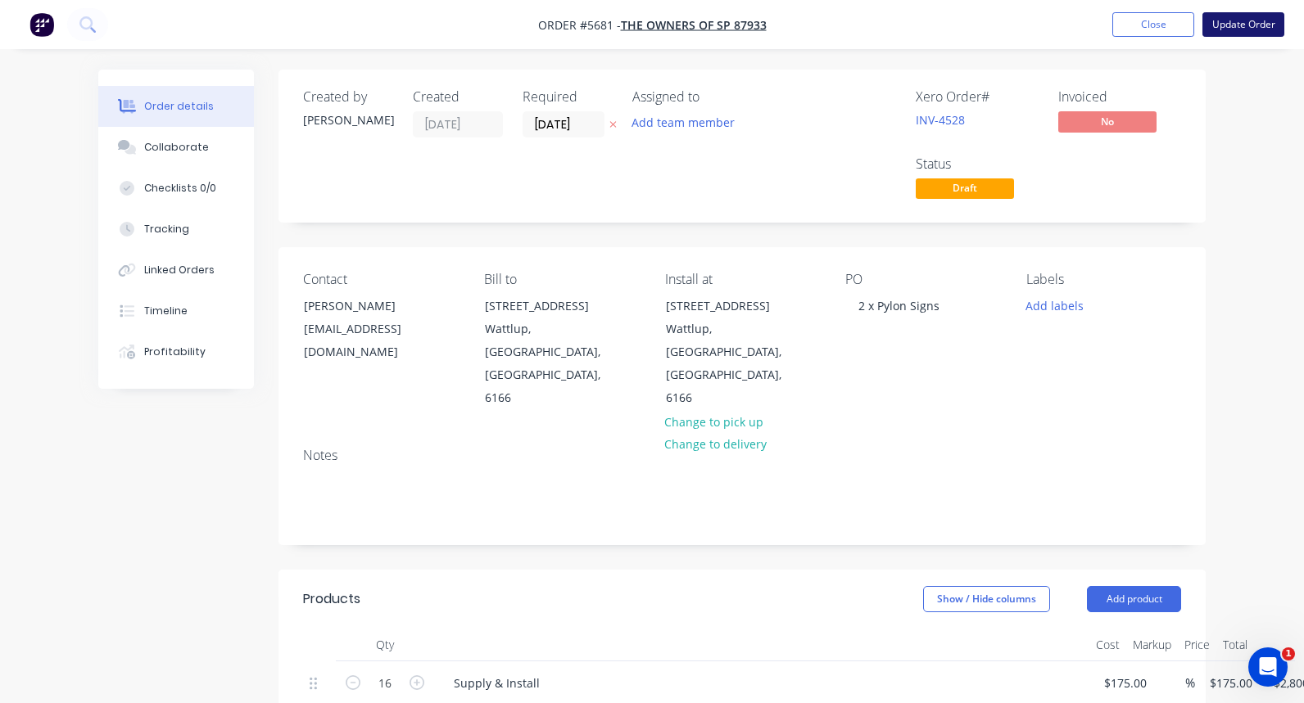
click at [1237, 27] on button "Update Order" at bounding box center [1243, 24] width 82 height 25
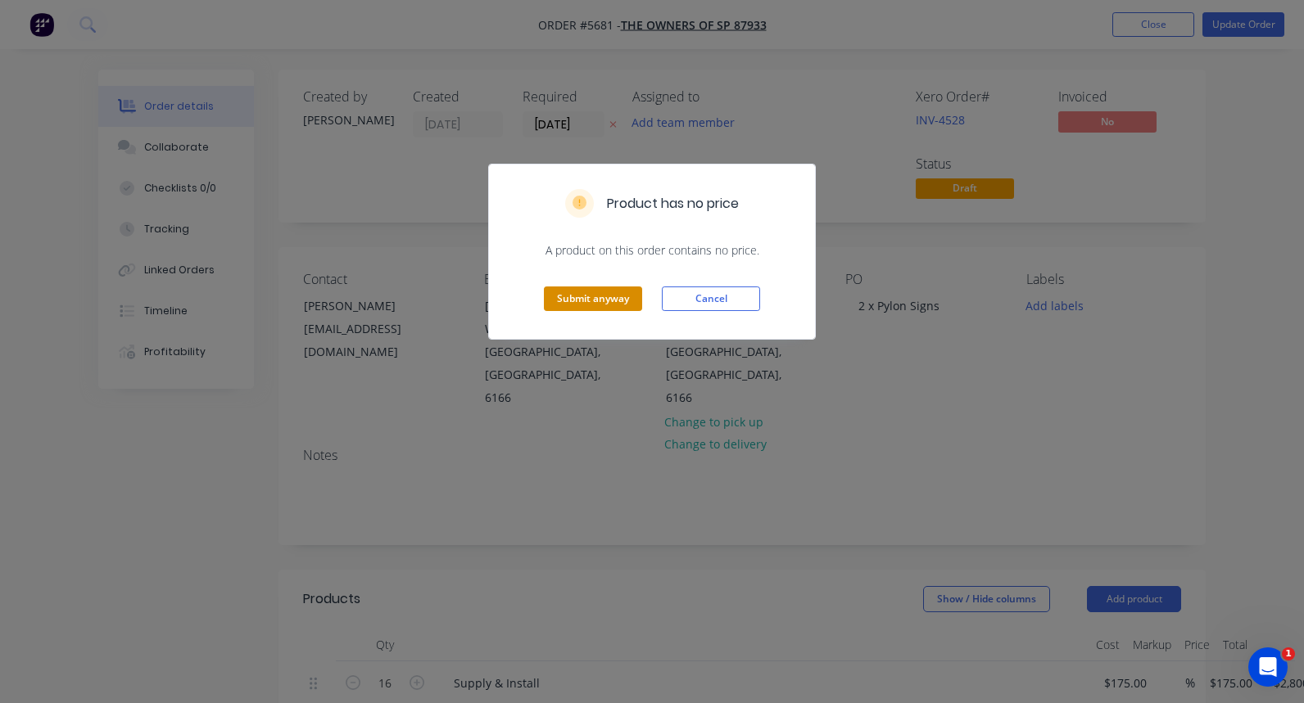
click at [575, 300] on button "Submit anyway" at bounding box center [593, 299] width 98 height 25
